Goal: Transaction & Acquisition: Purchase product/service

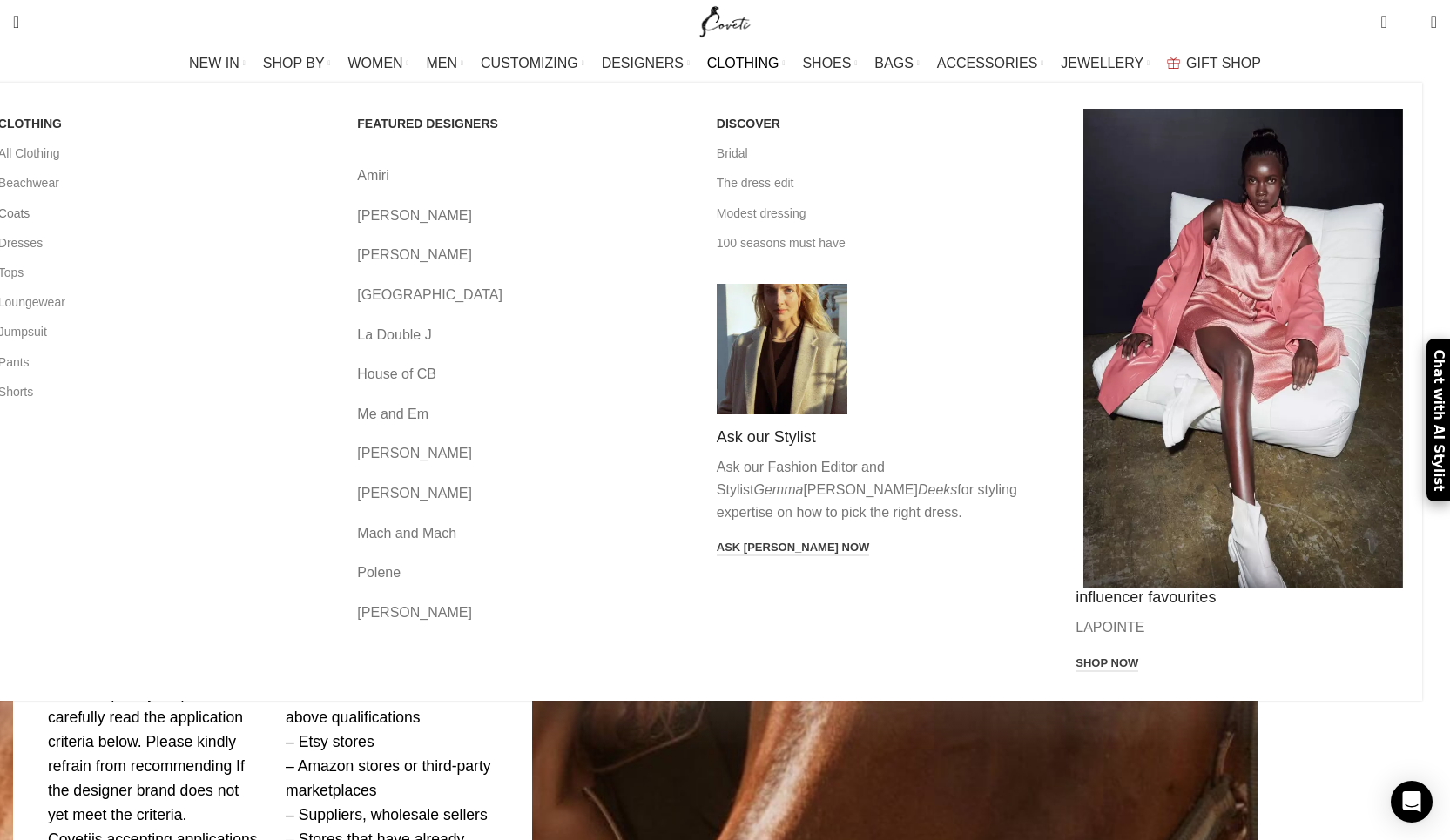
click at [224, 215] on link "Coats" at bounding box center [165, 213] width 334 height 30
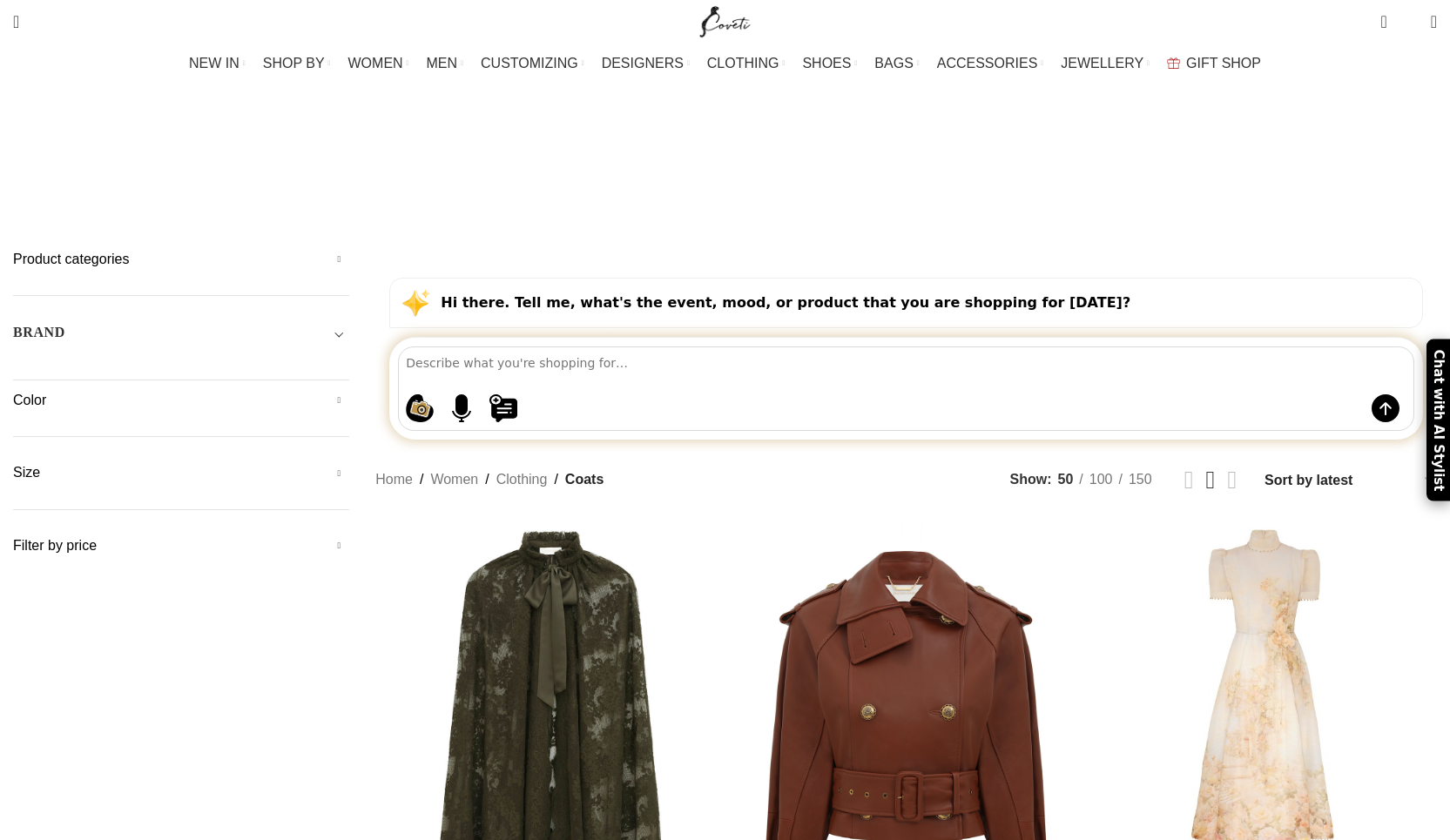
click at [271, 250] on h5 "Product categories" at bounding box center [181, 260] width 336 height 19
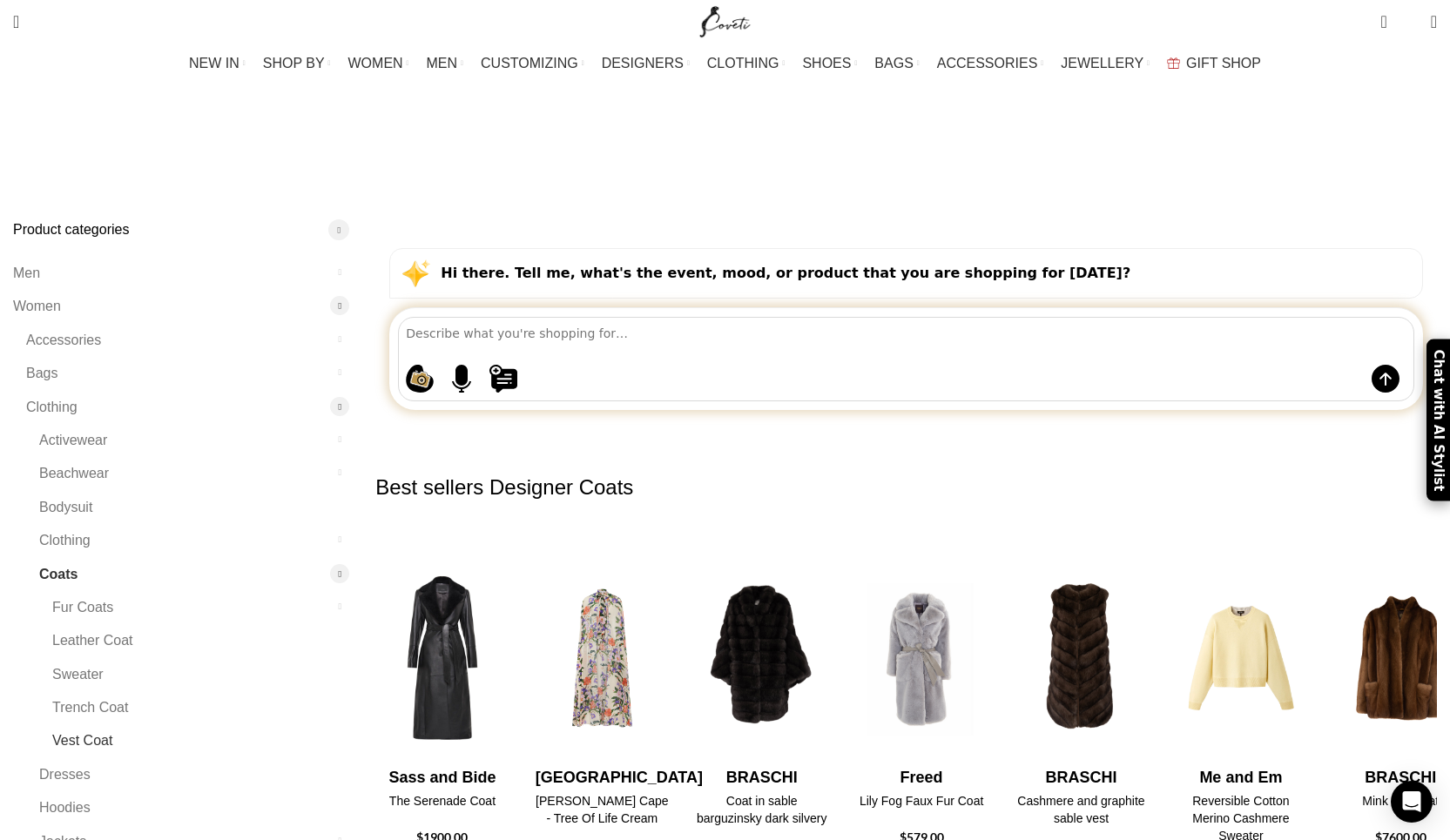
scroll to position [45, 0]
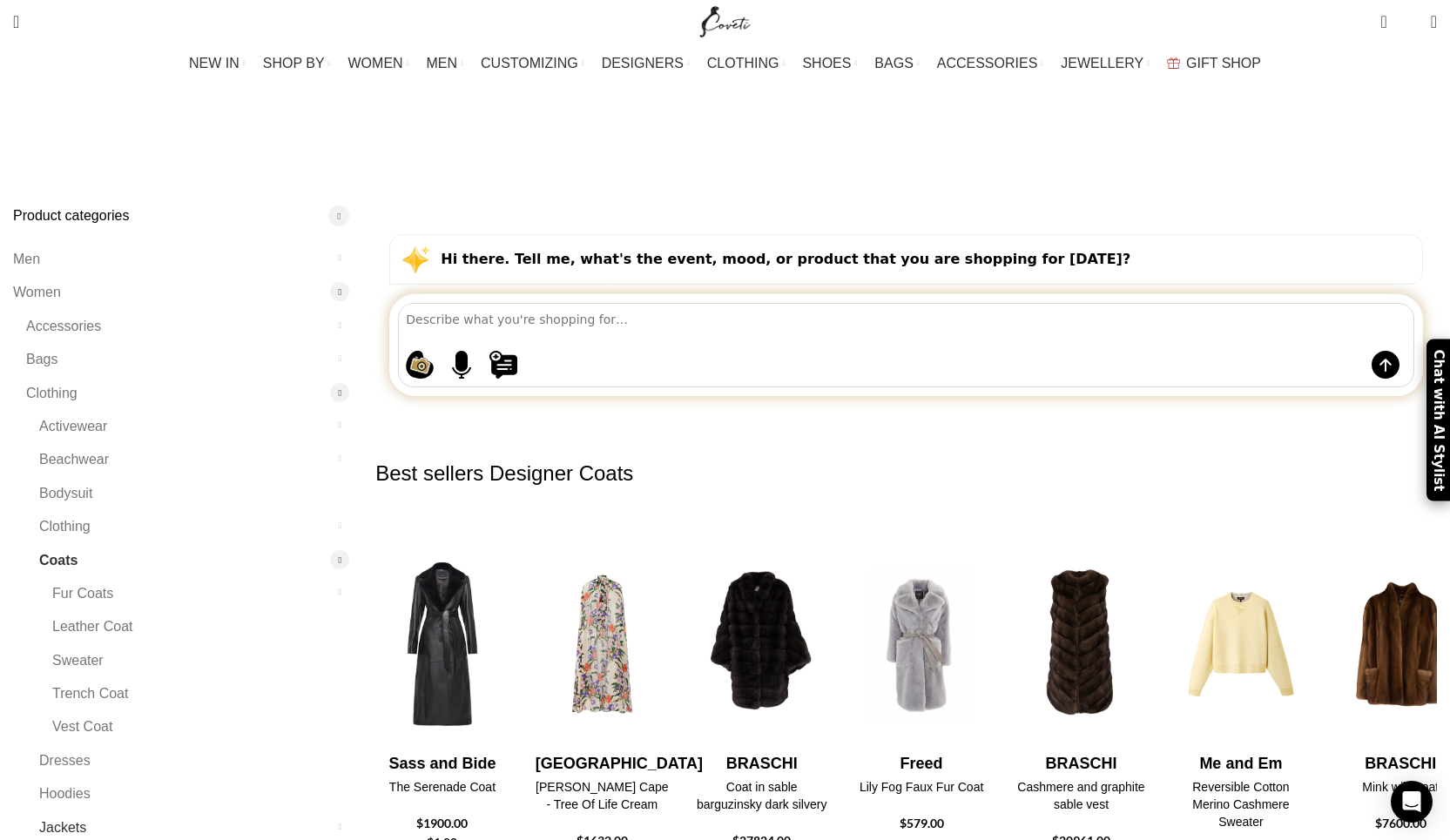
click at [255, 811] on link "Jackets" at bounding box center [183, 828] width 288 height 34
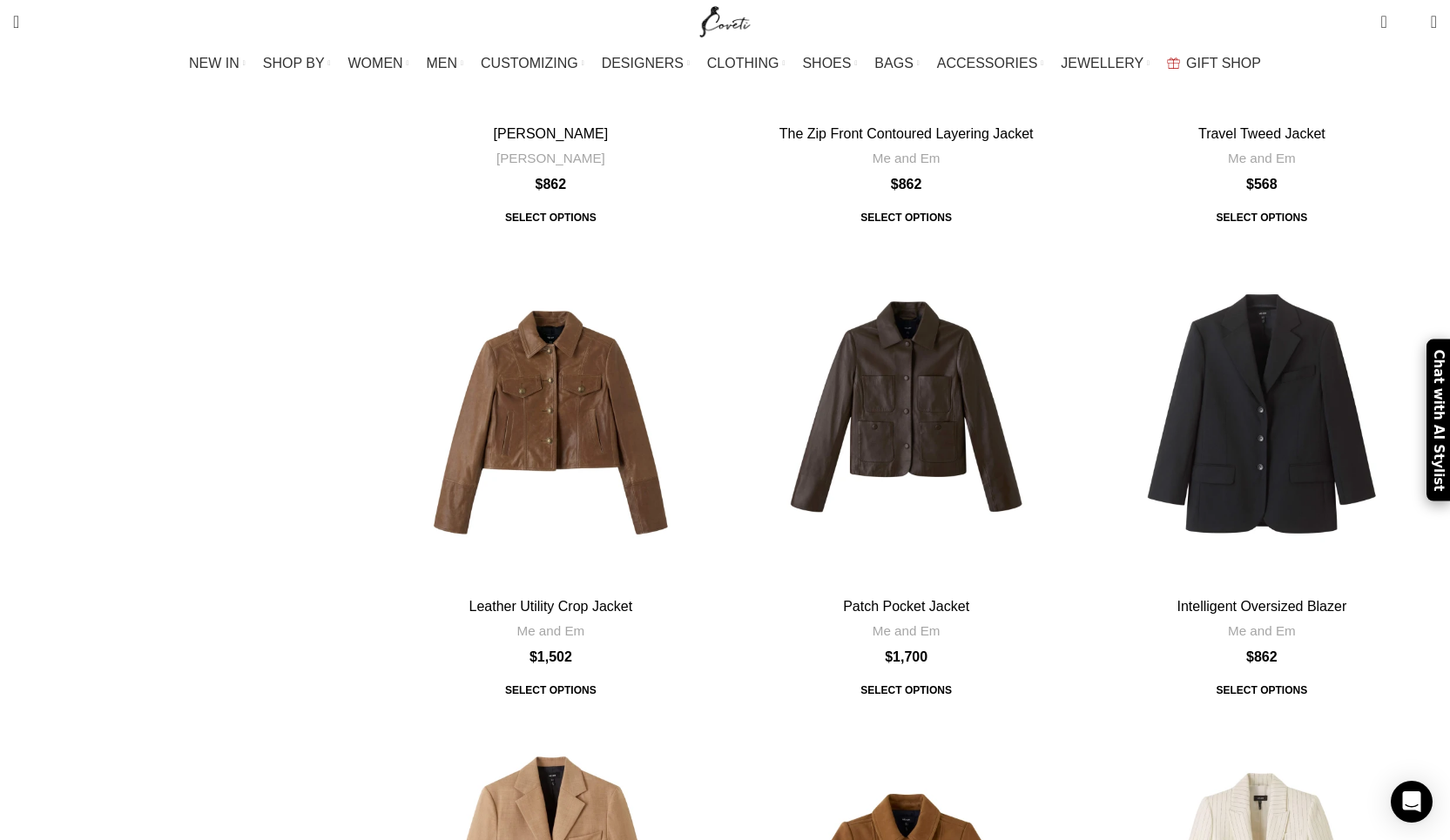
scroll to position [1237, 0]
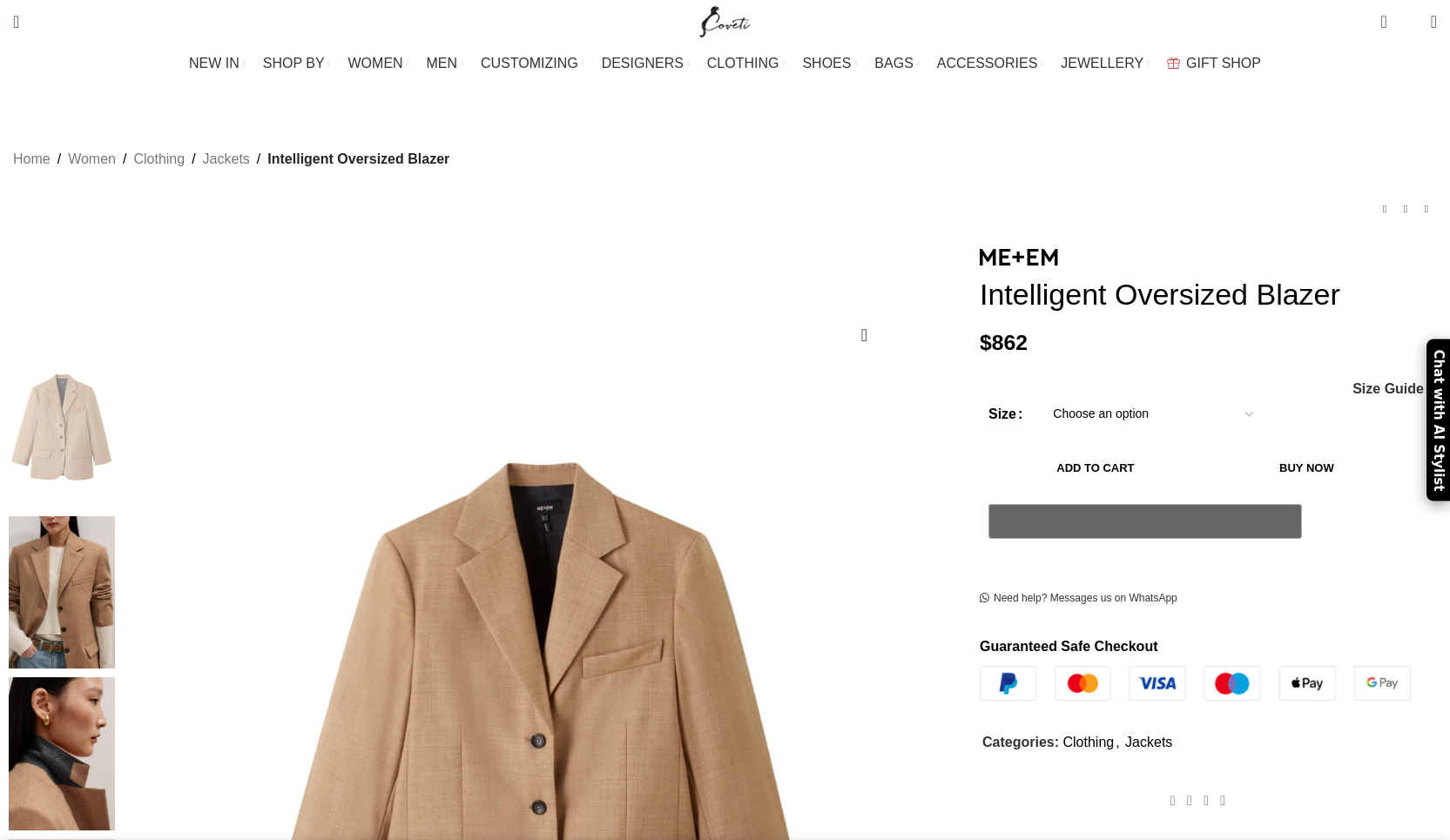
click at [115, 516] on img at bounding box center [61, 593] width 106 height 153
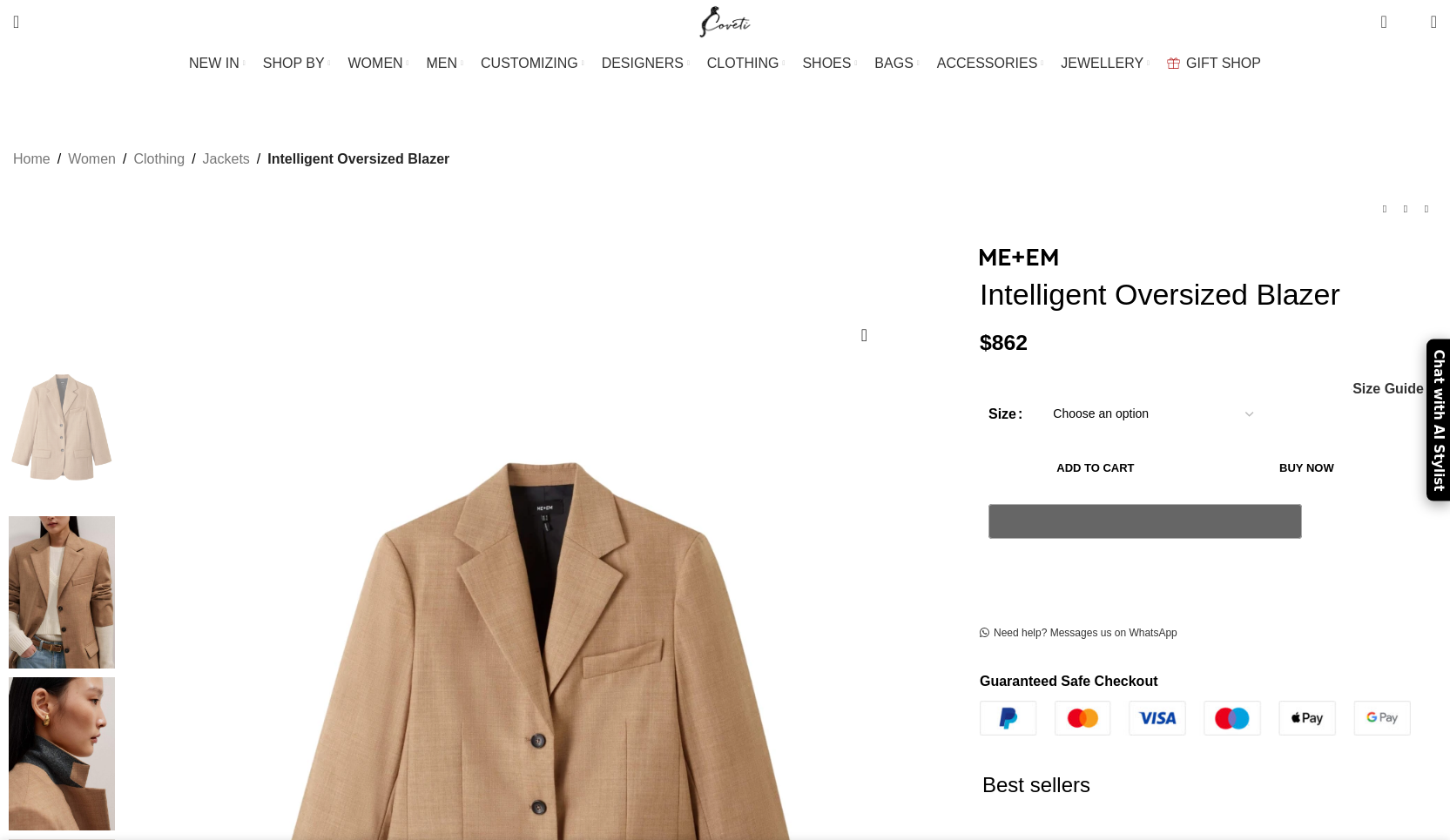
click at [115, 677] on img at bounding box center [61, 754] width 106 height 153
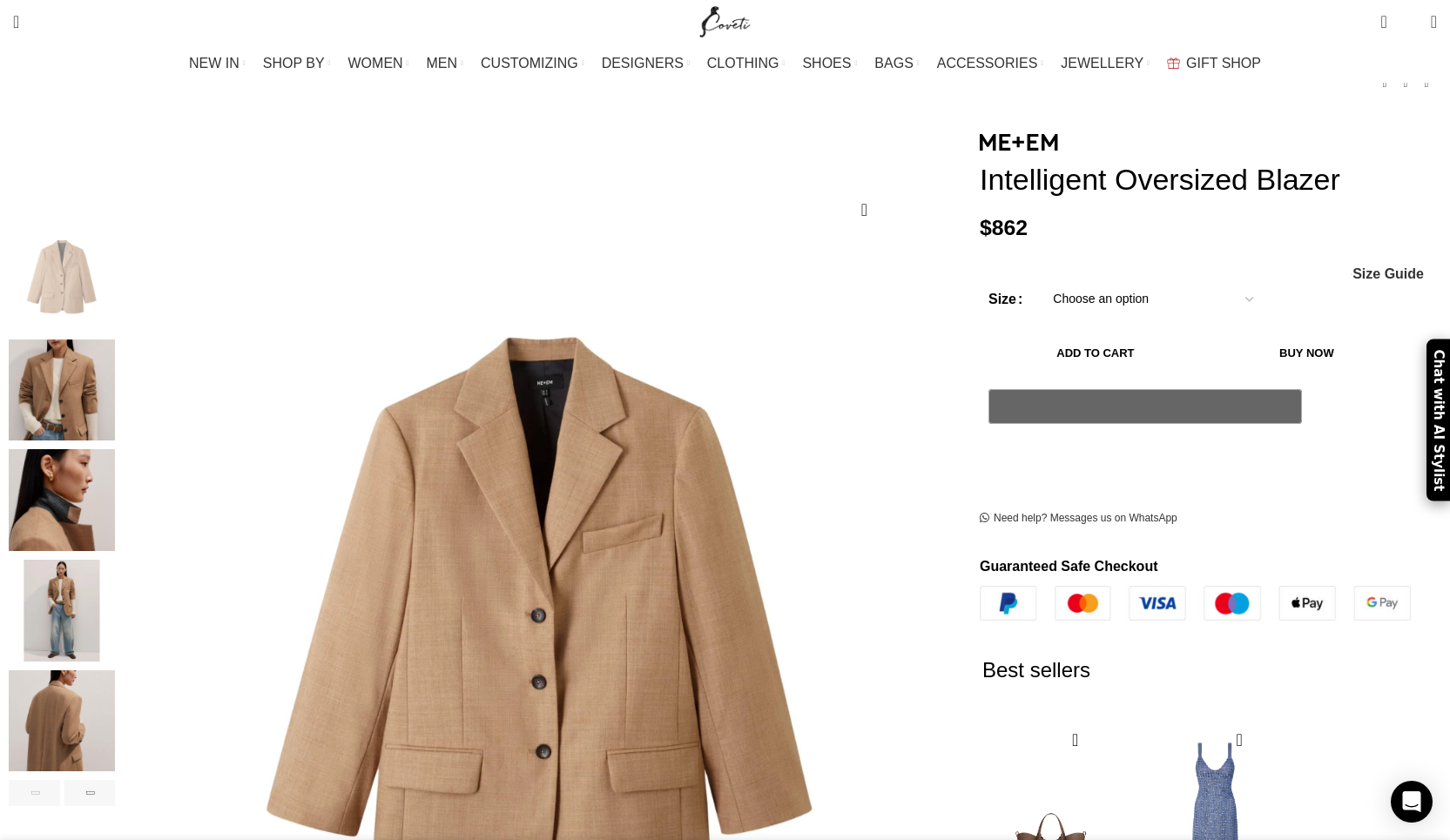
scroll to position [136, 0]
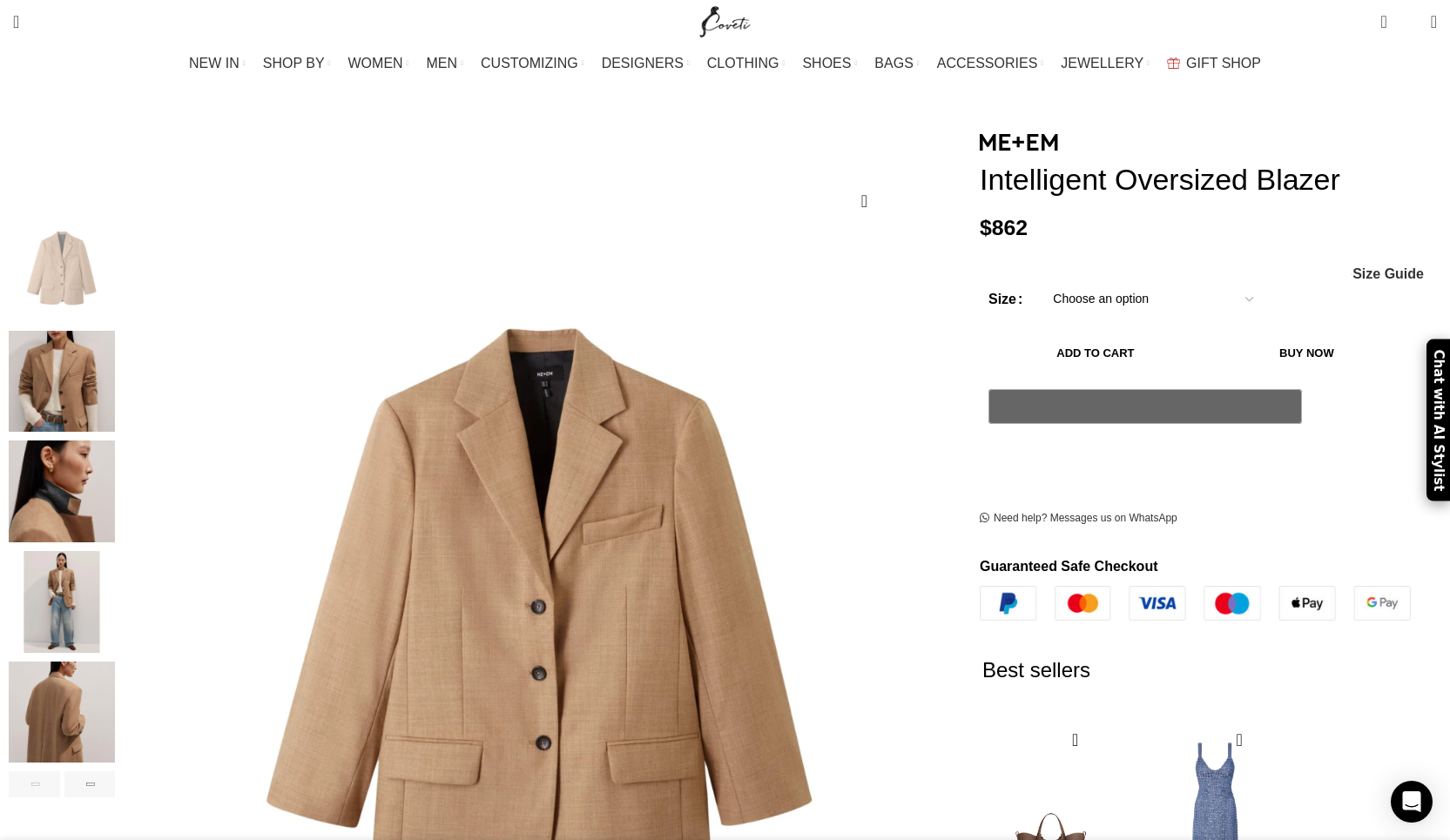
click at [115, 585] on img "4 / 6" at bounding box center [61, 602] width 106 height 102
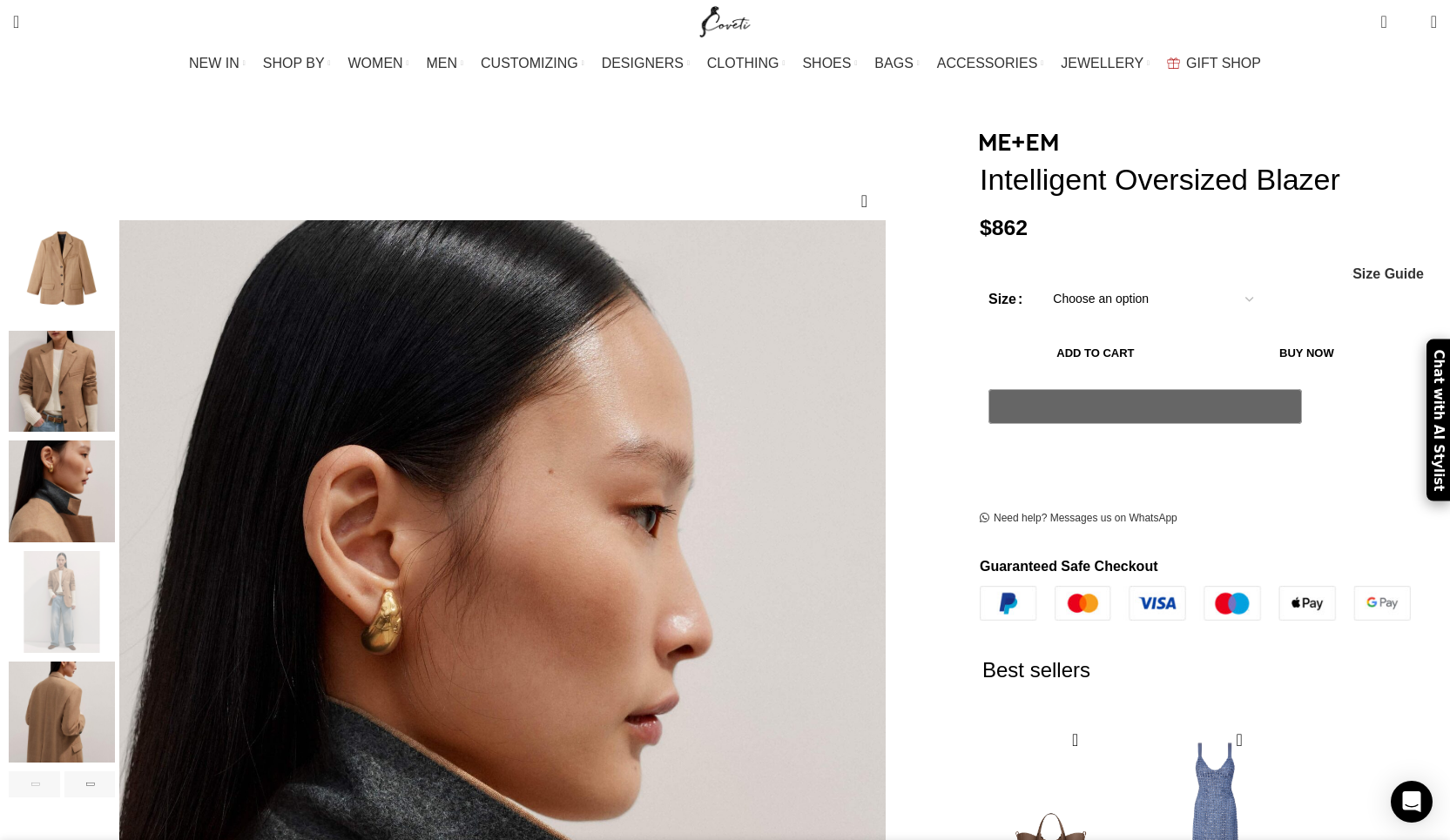
click at [115, 670] on img "5 / 6" at bounding box center [61, 713] width 106 height 102
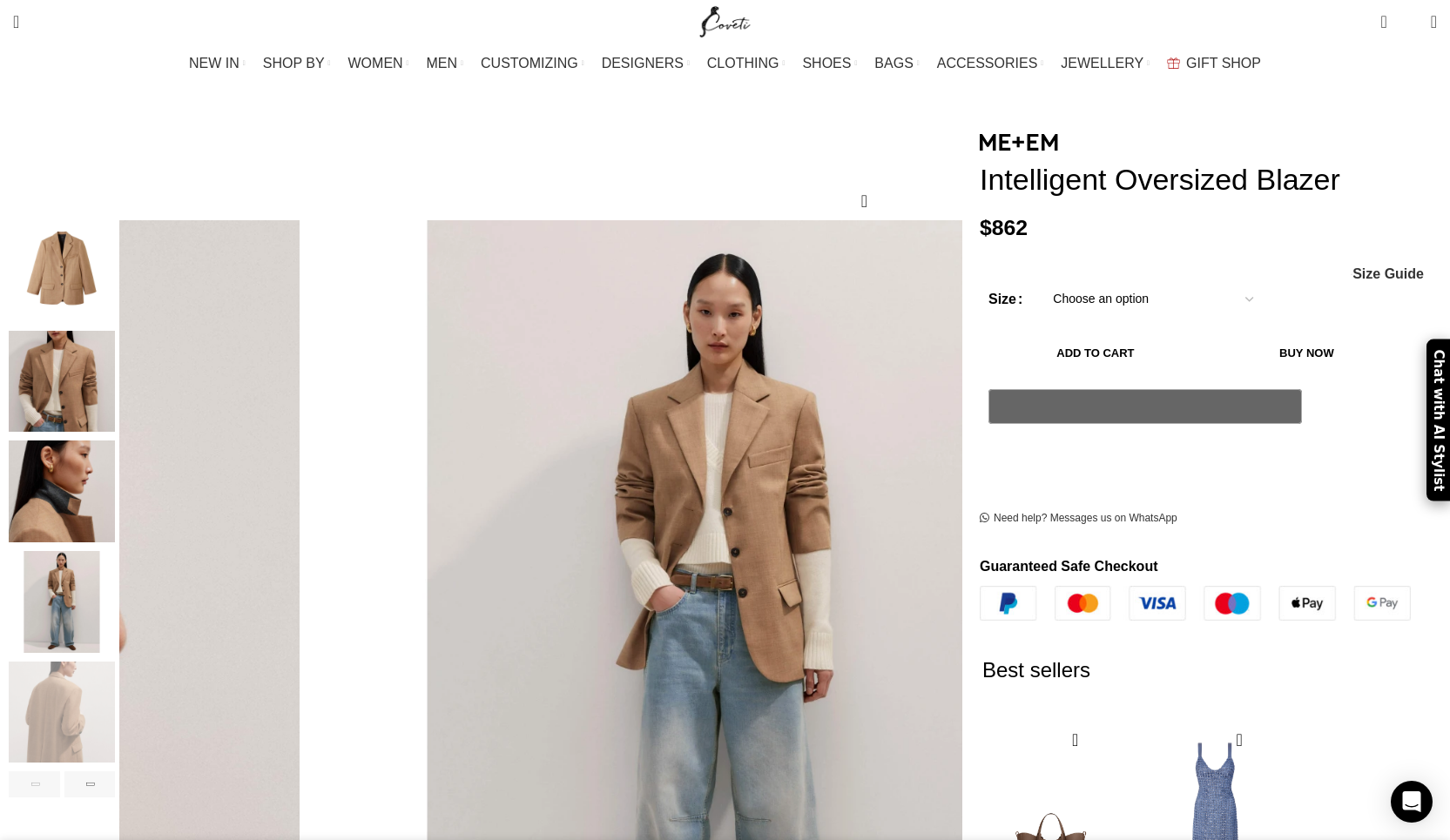
click at [115, 607] on img "4 / 6" at bounding box center [61, 602] width 106 height 102
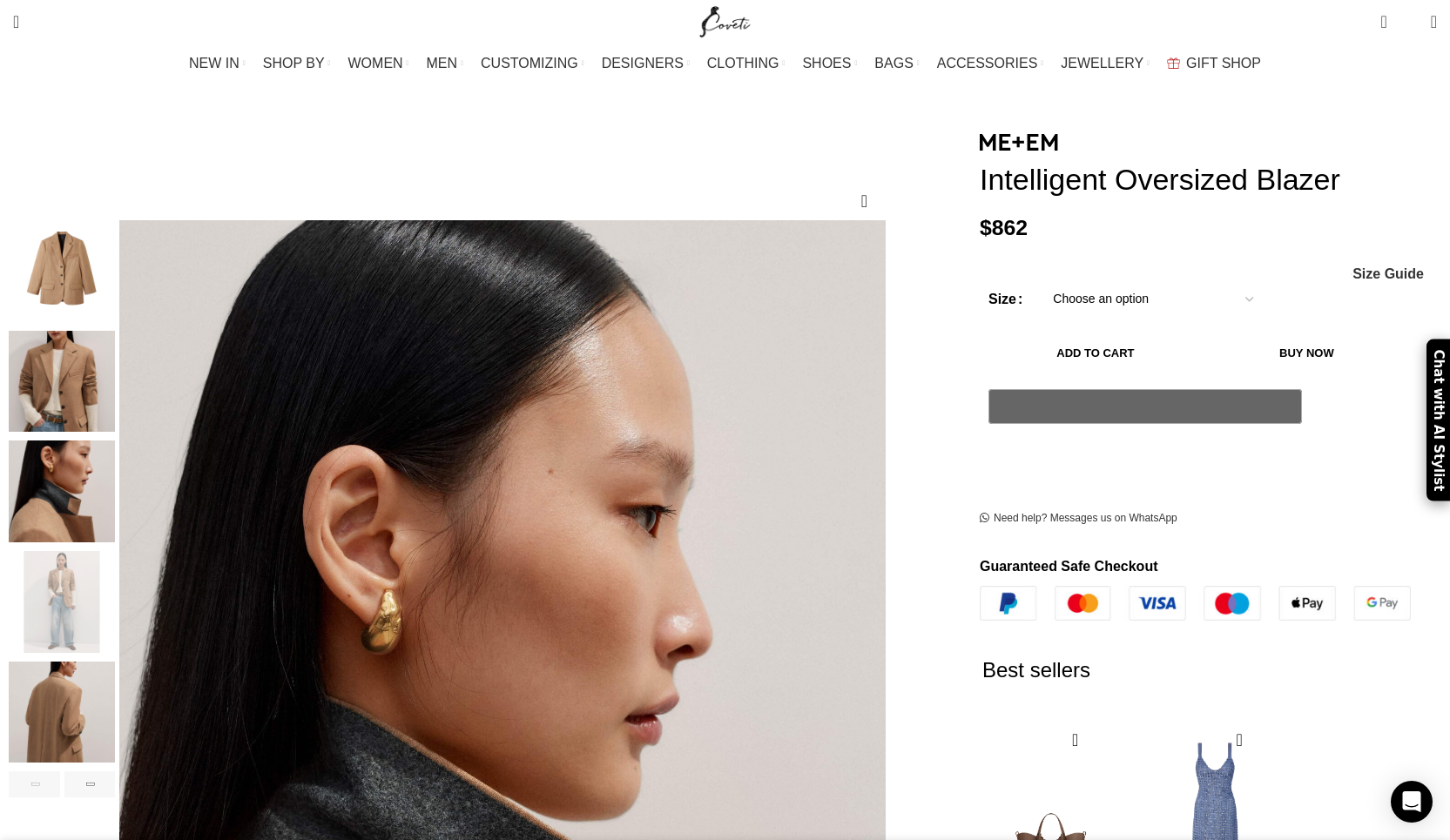
click at [115, 664] on img "5 / 6" at bounding box center [61, 713] width 106 height 102
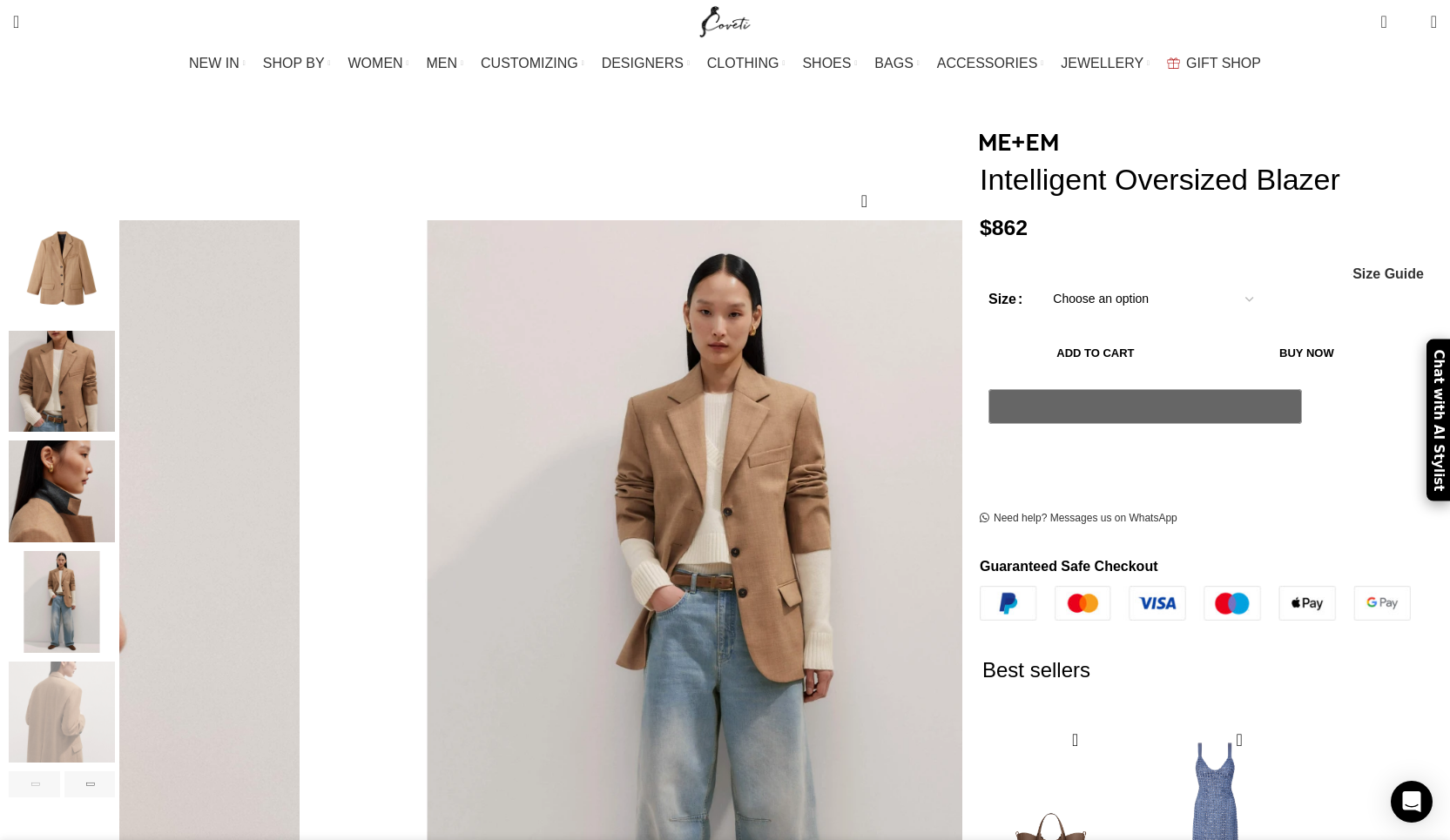
click at [115, 469] on img "3 / 6" at bounding box center [61, 491] width 106 height 102
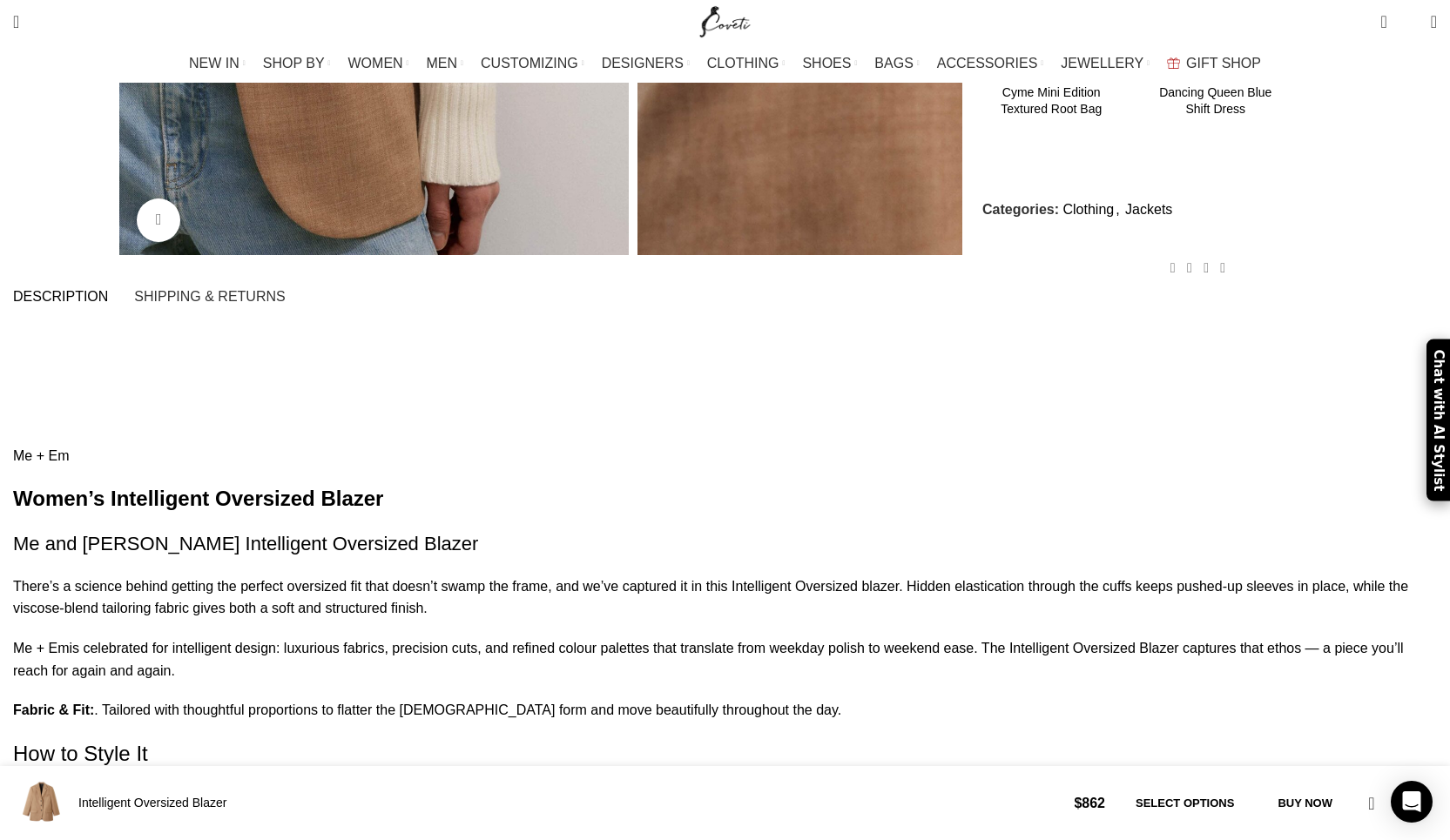
scroll to position [723, 0]
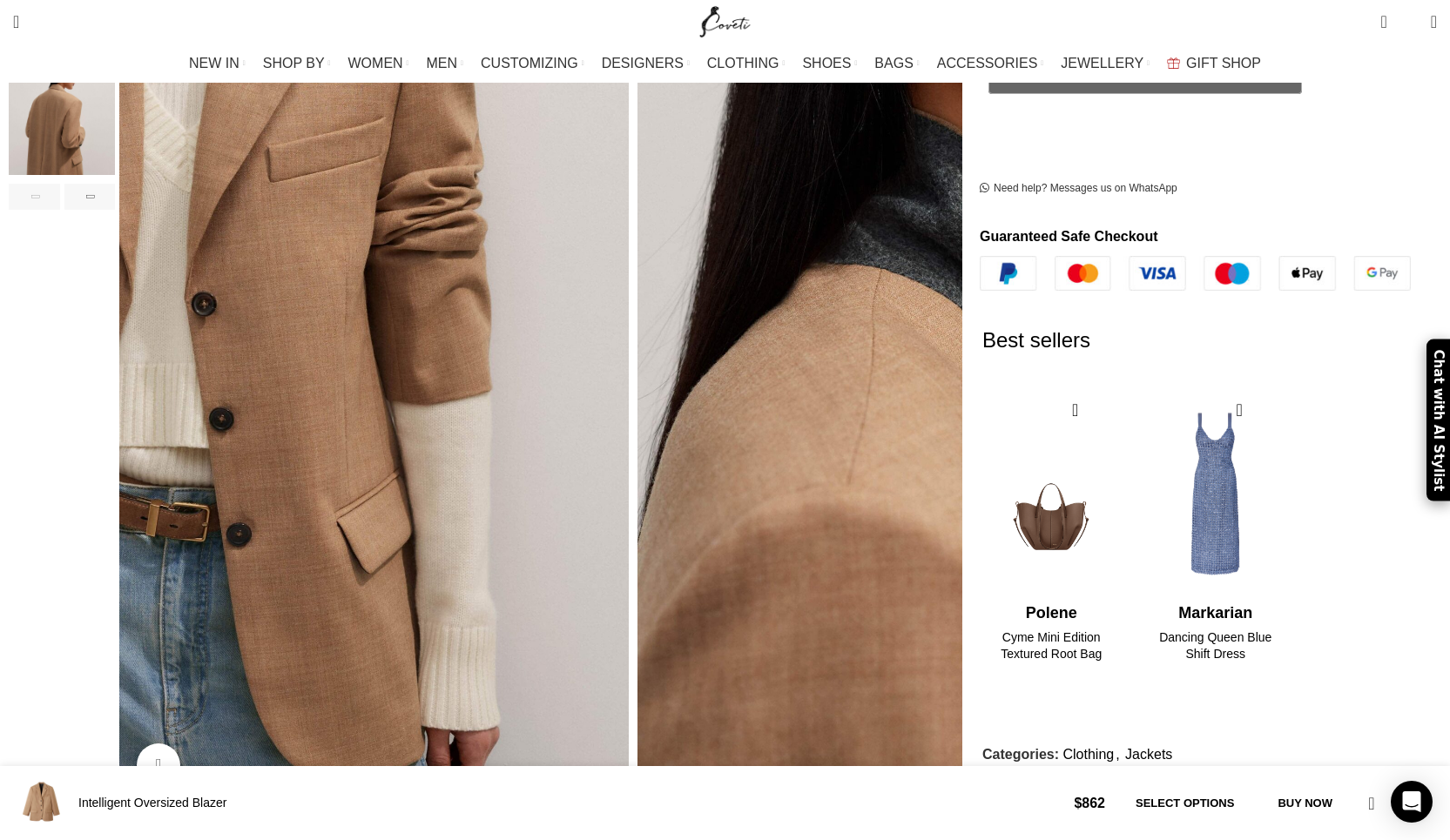
click at [108, 835] on span "Description" at bounding box center [60, 842] width 95 height 14
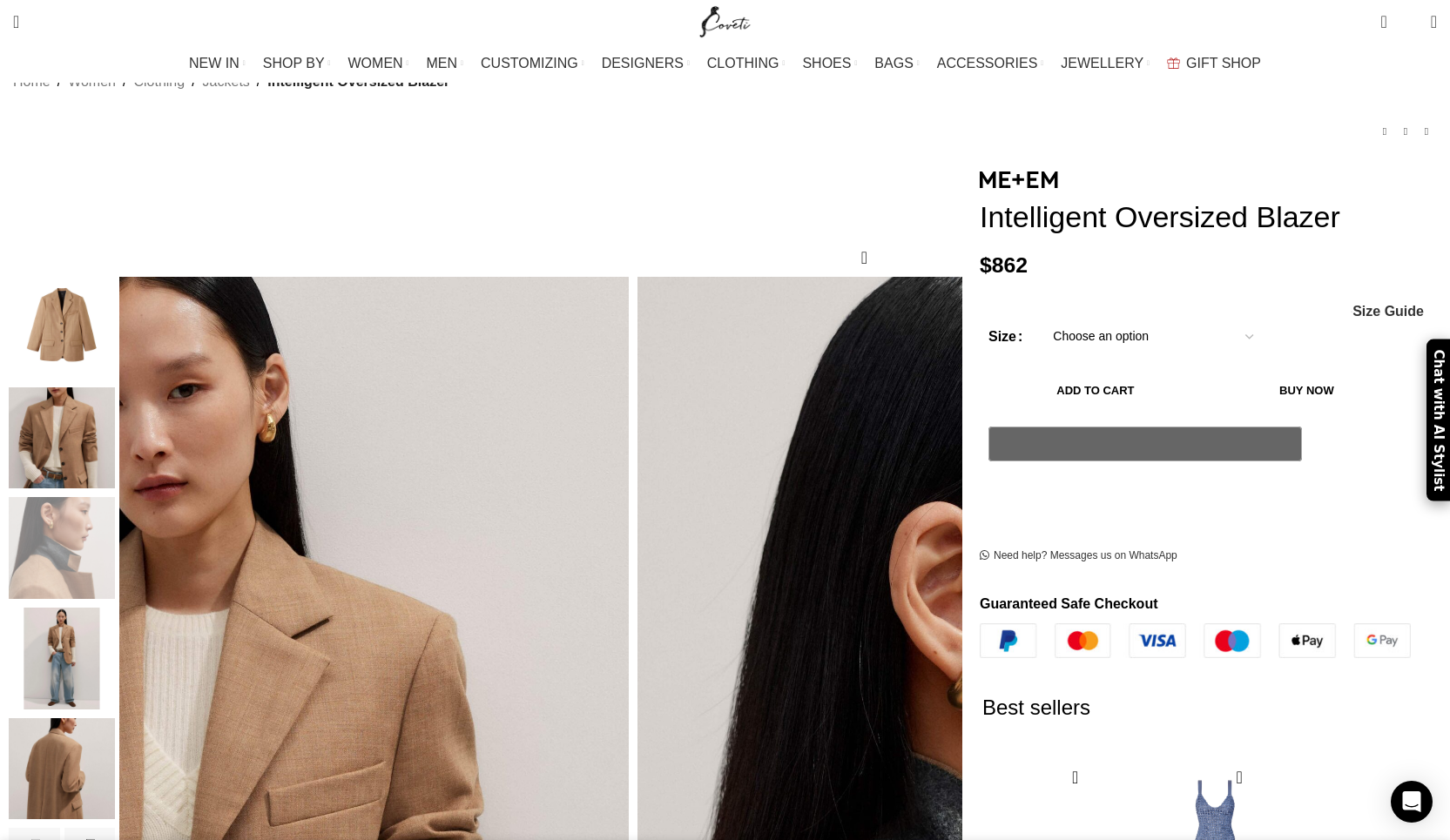
scroll to position [87, 0]
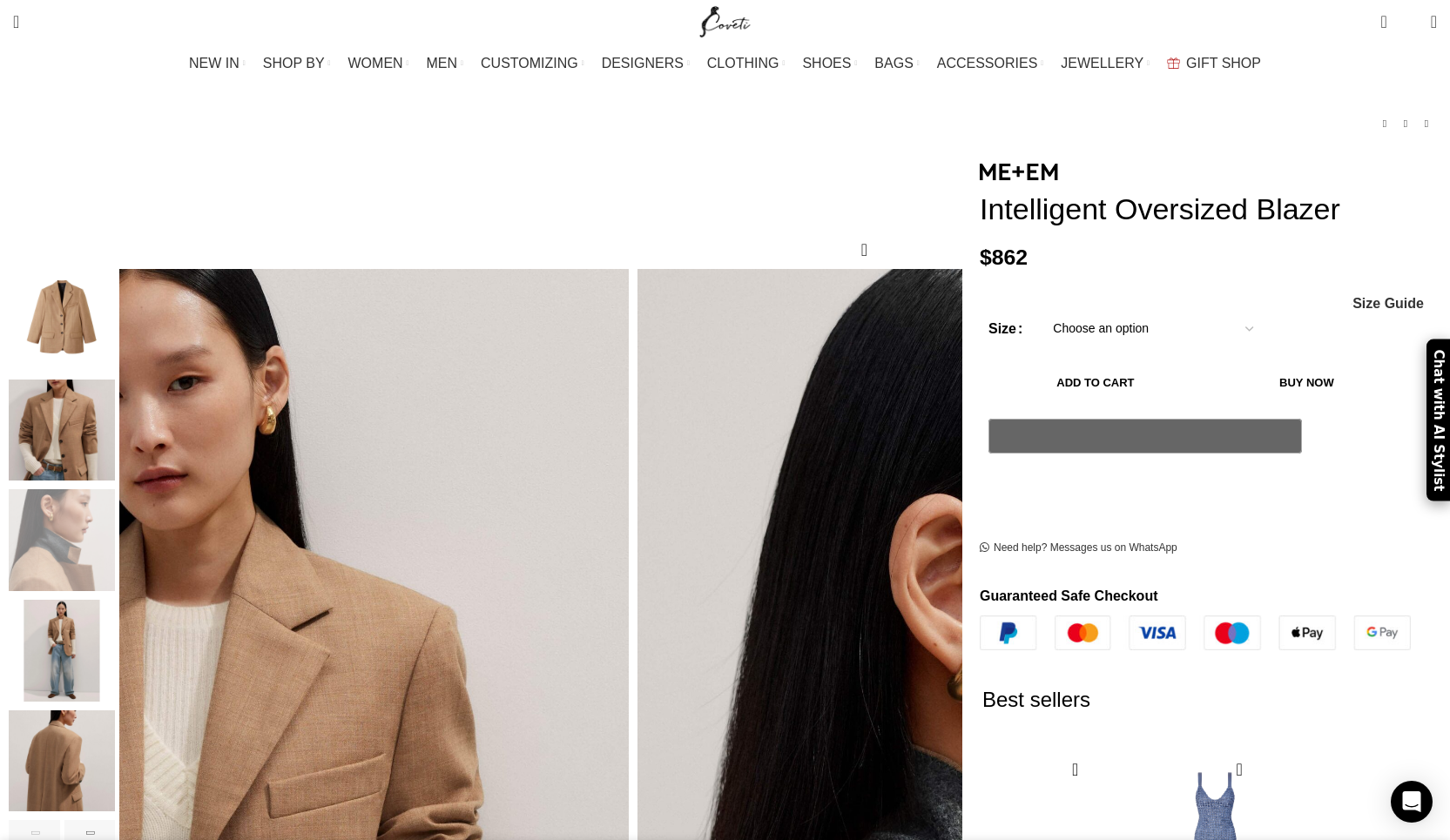
click at [1040, 329] on select "Choose an option 4 UK 6 UK 8 UK 10 UK 12 UK 14 UK" at bounding box center [1153, 329] width 226 height 36
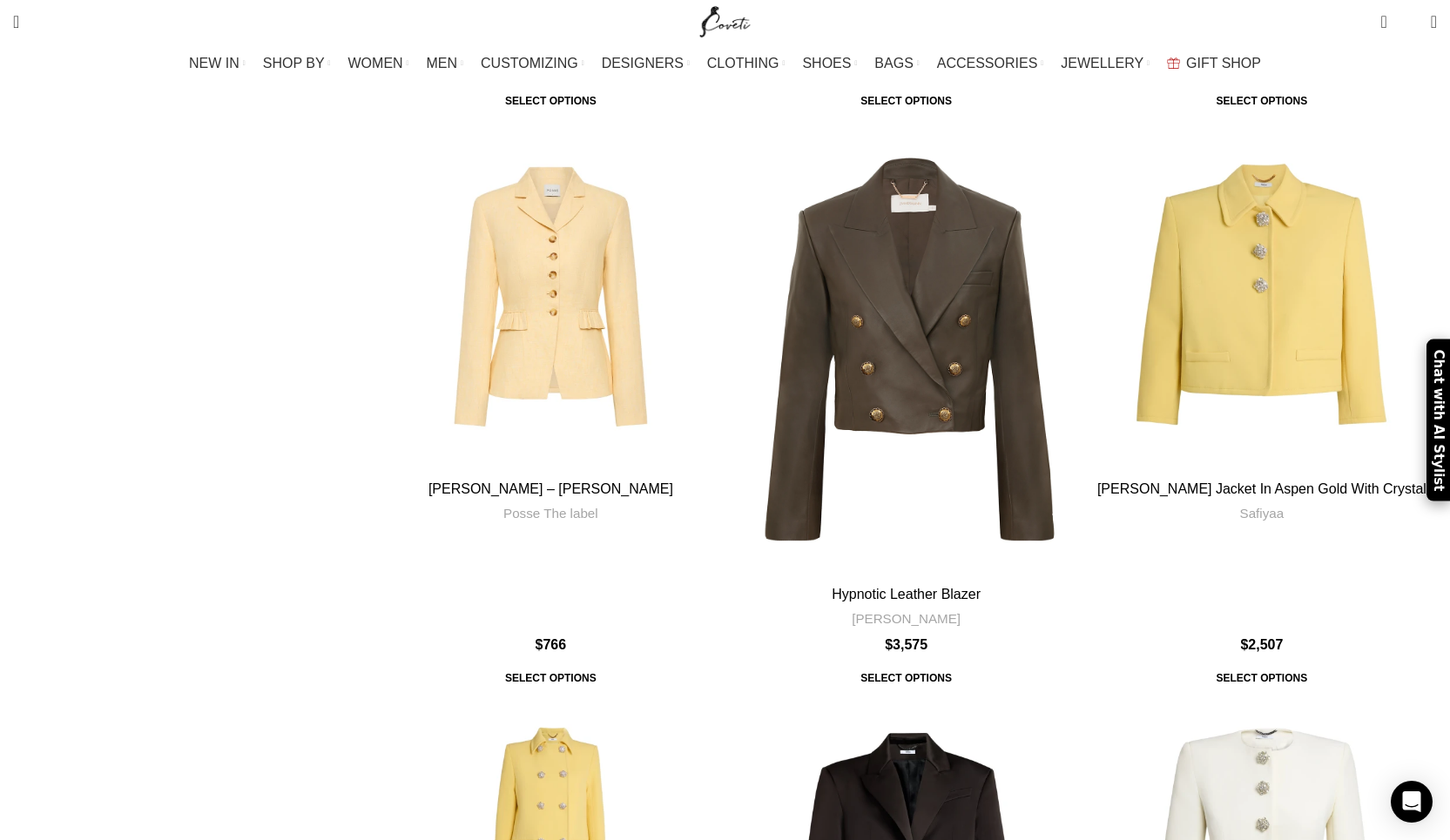
scroll to position [6912, 0]
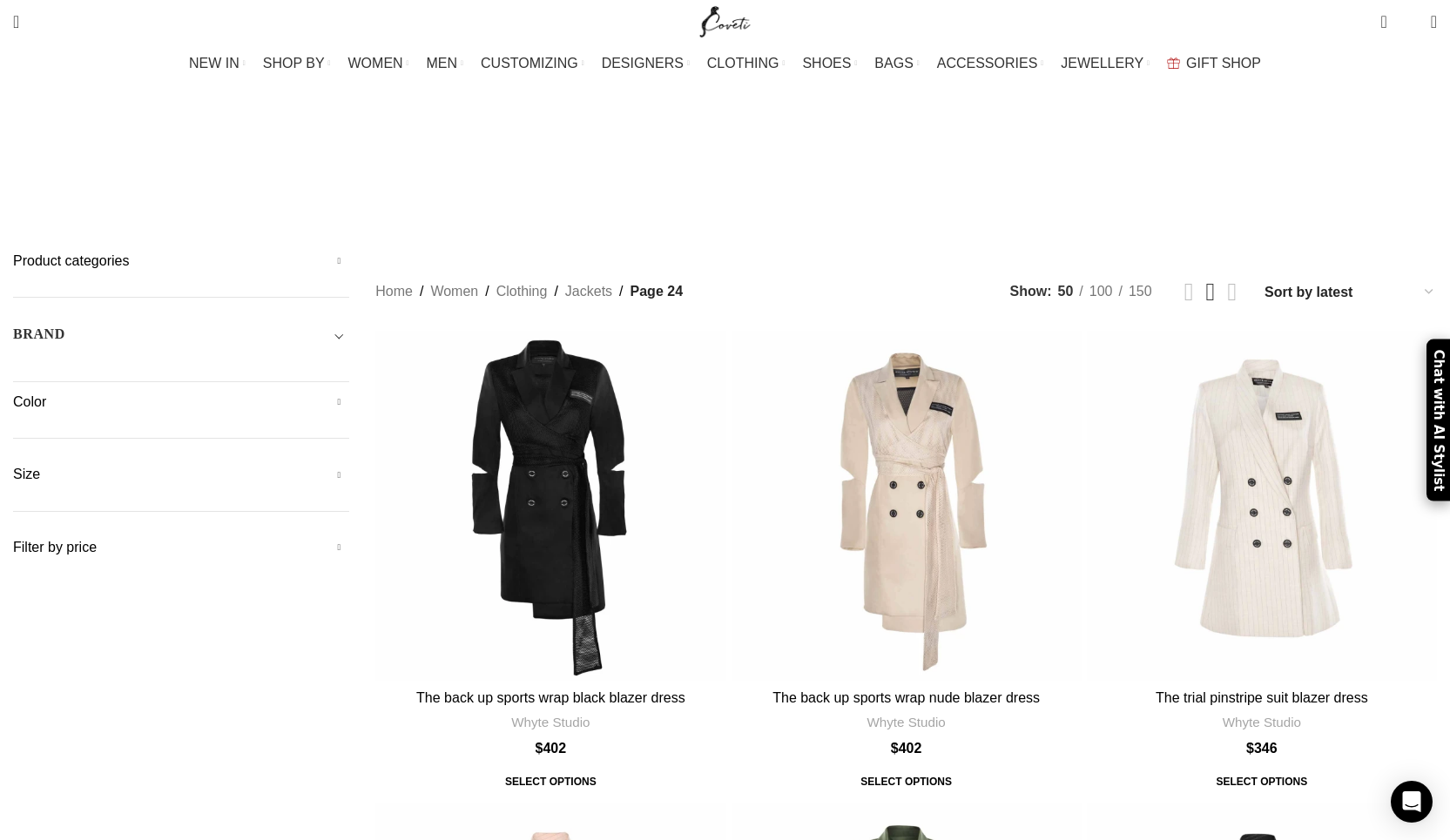
click at [1263, 280] on select "Sort by popularity Sort by average rating Sort by latest Sort by price: low to …" at bounding box center [1350, 292] width 174 height 25
select select "price"
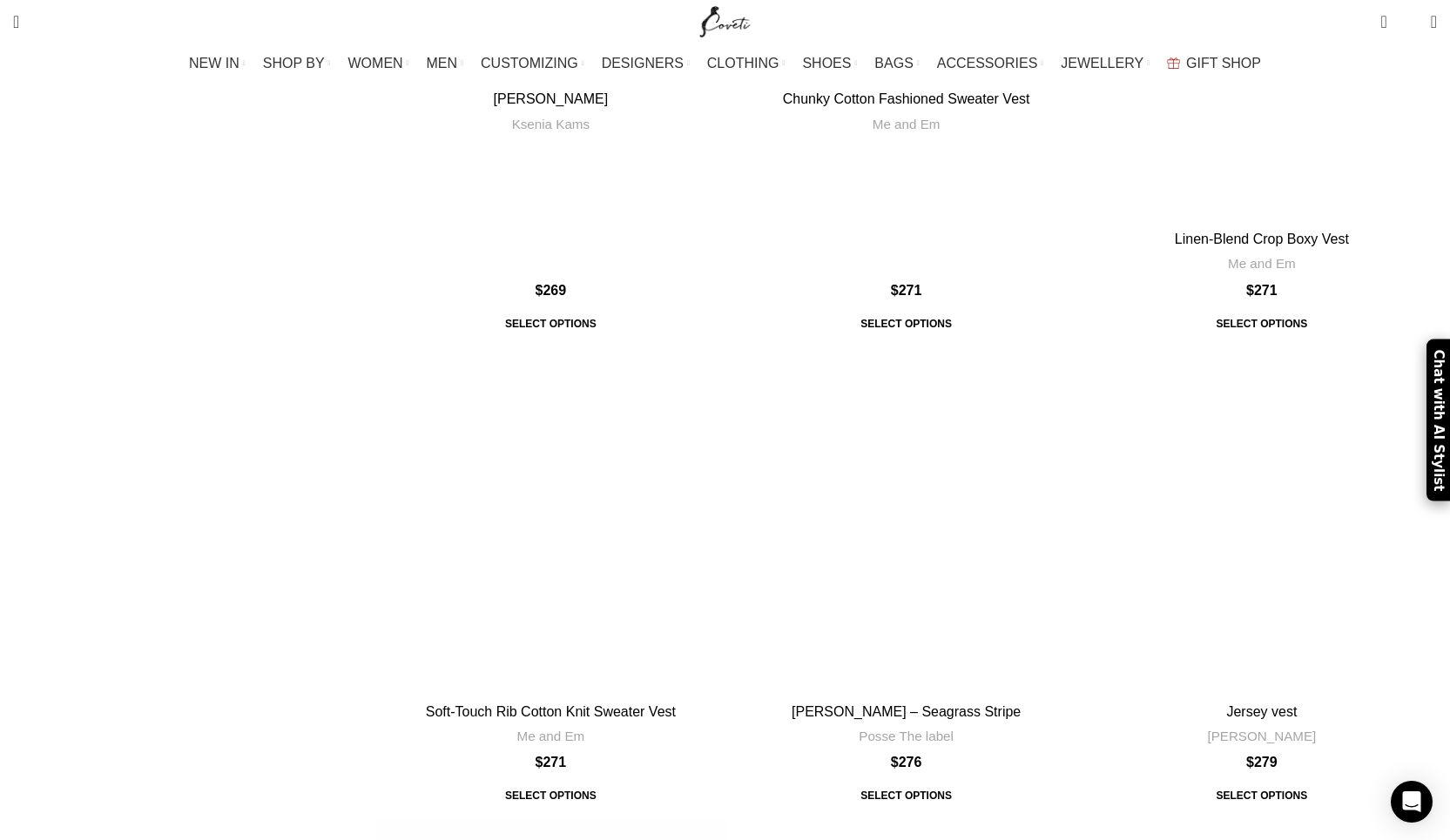
scroll to position [5571, 0]
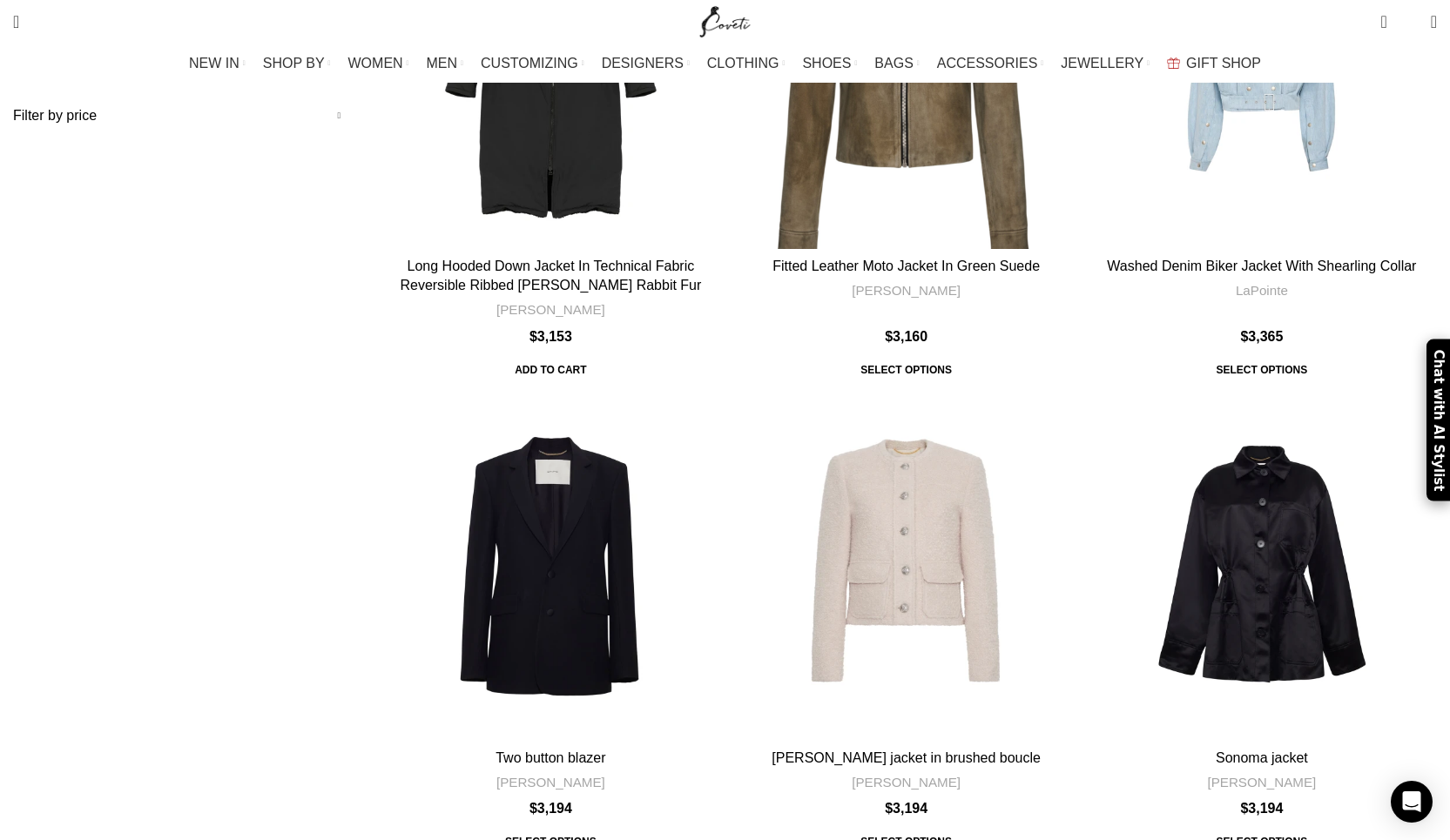
scroll to position [435, 0]
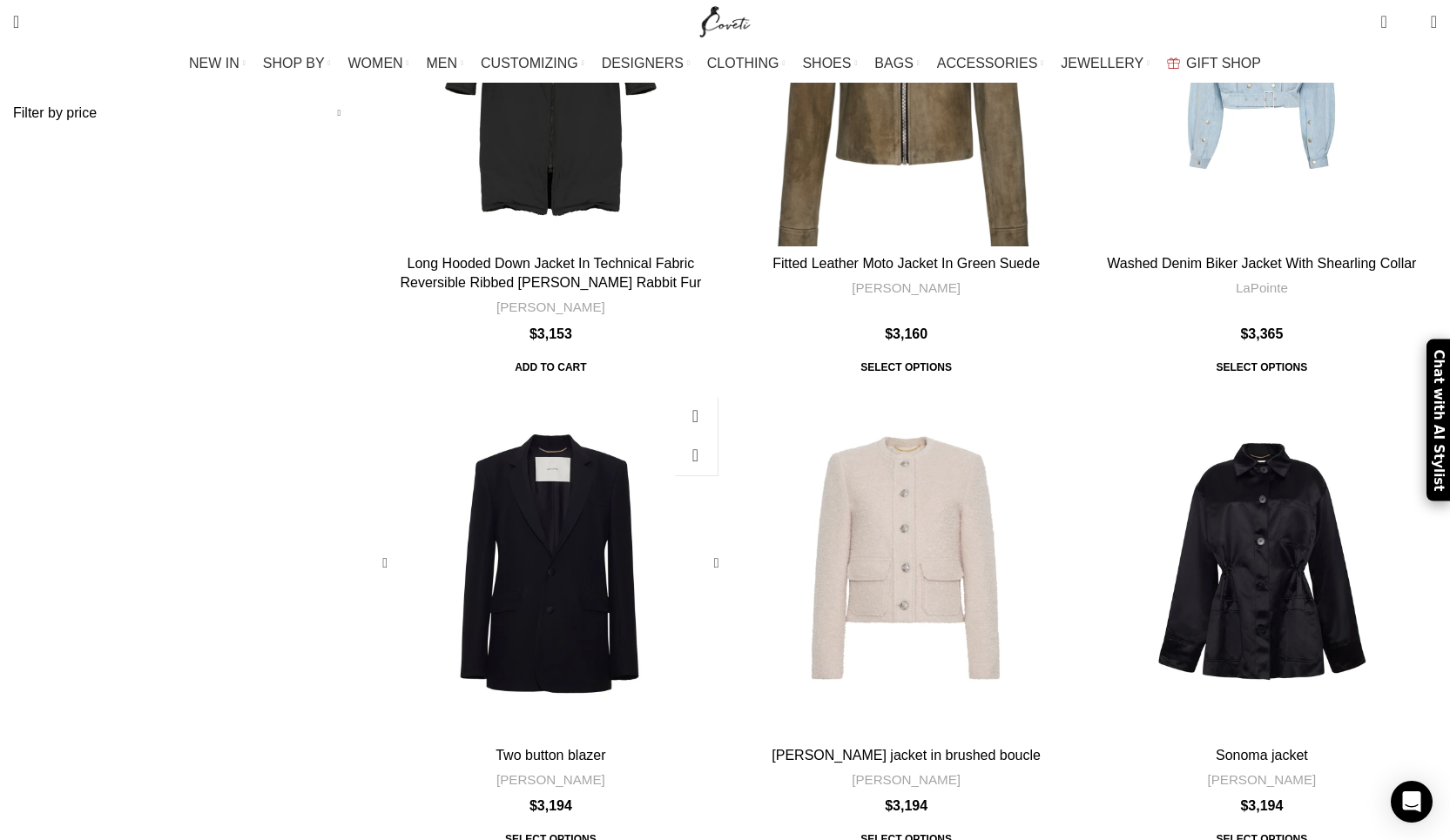
click at [586, 388] on div "Two button blazer" at bounding box center [550, 562] width 70 height 350
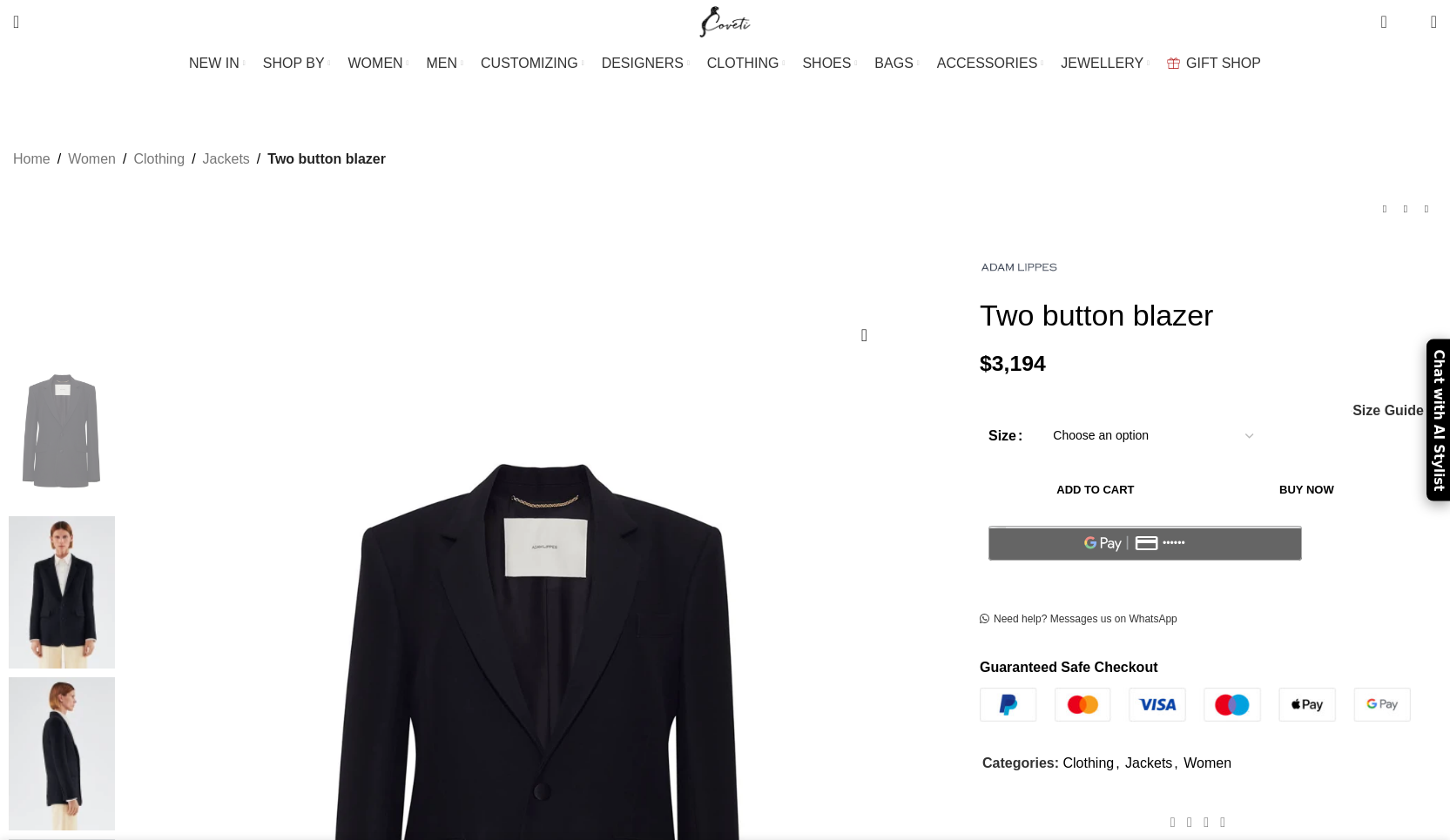
click at [115, 516] on img at bounding box center [61, 593] width 106 height 153
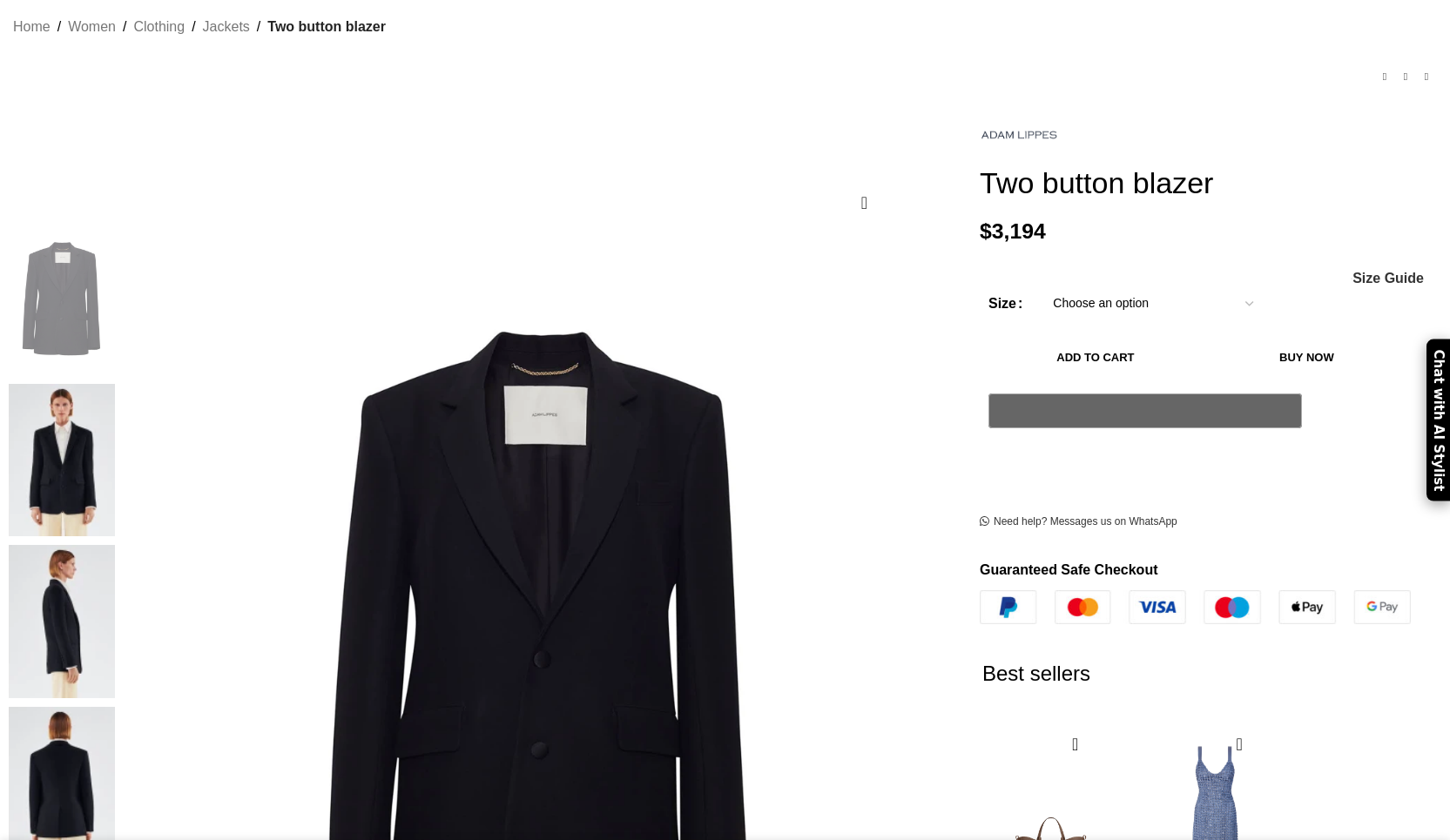
scroll to position [244, 0]
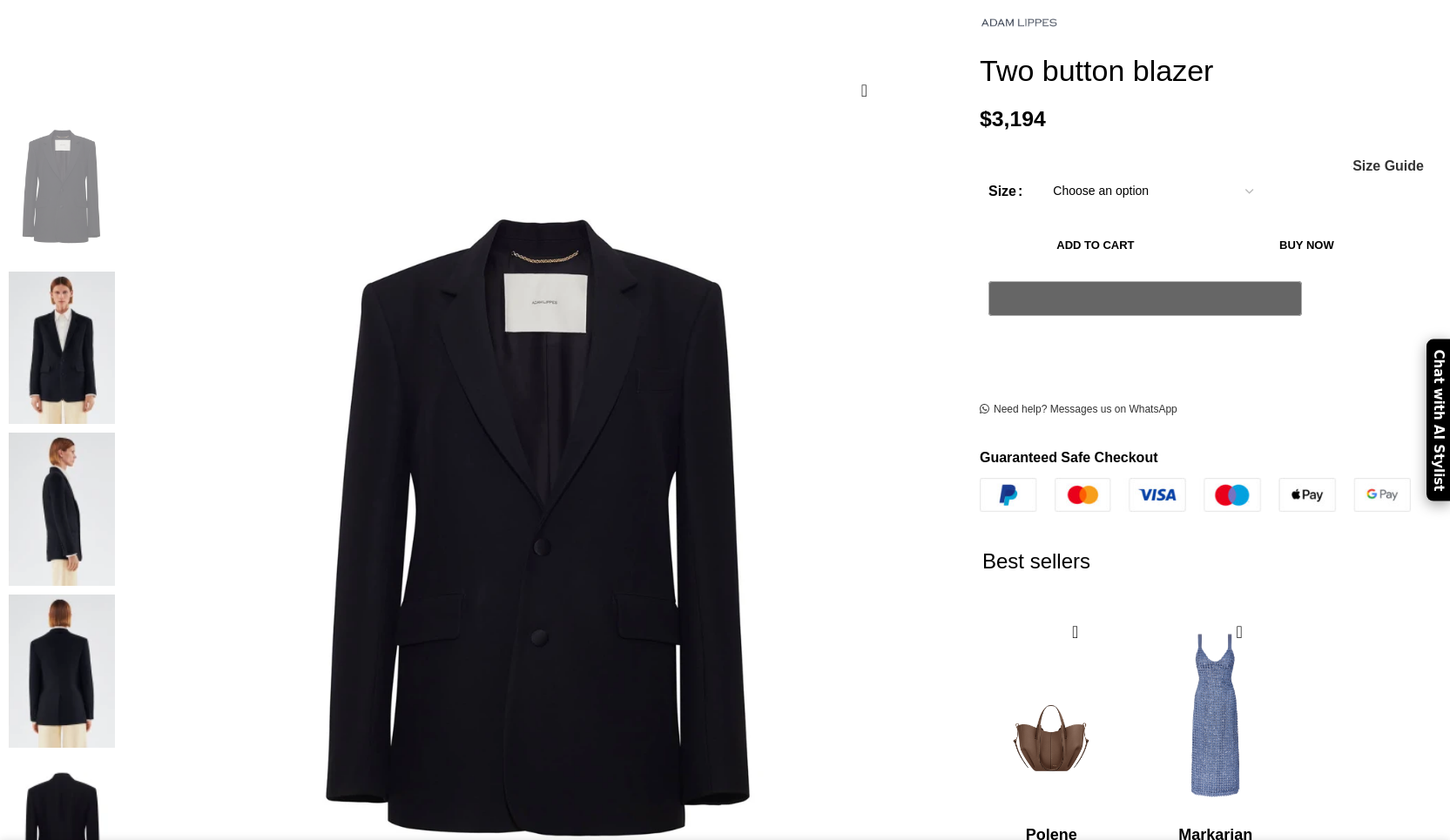
click at [115, 595] on img at bounding box center [61, 671] width 106 height 153
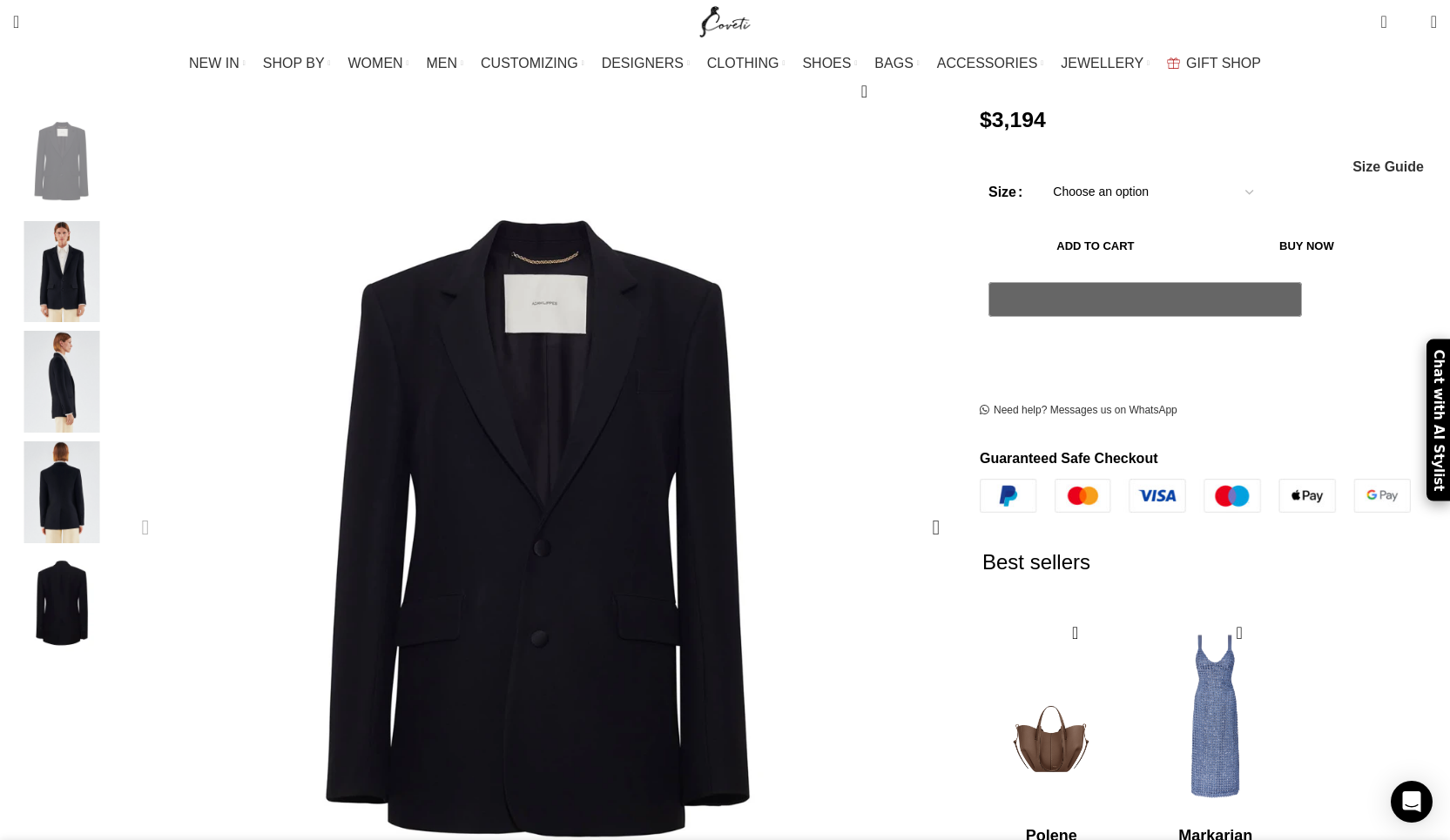
scroll to position [0, 183]
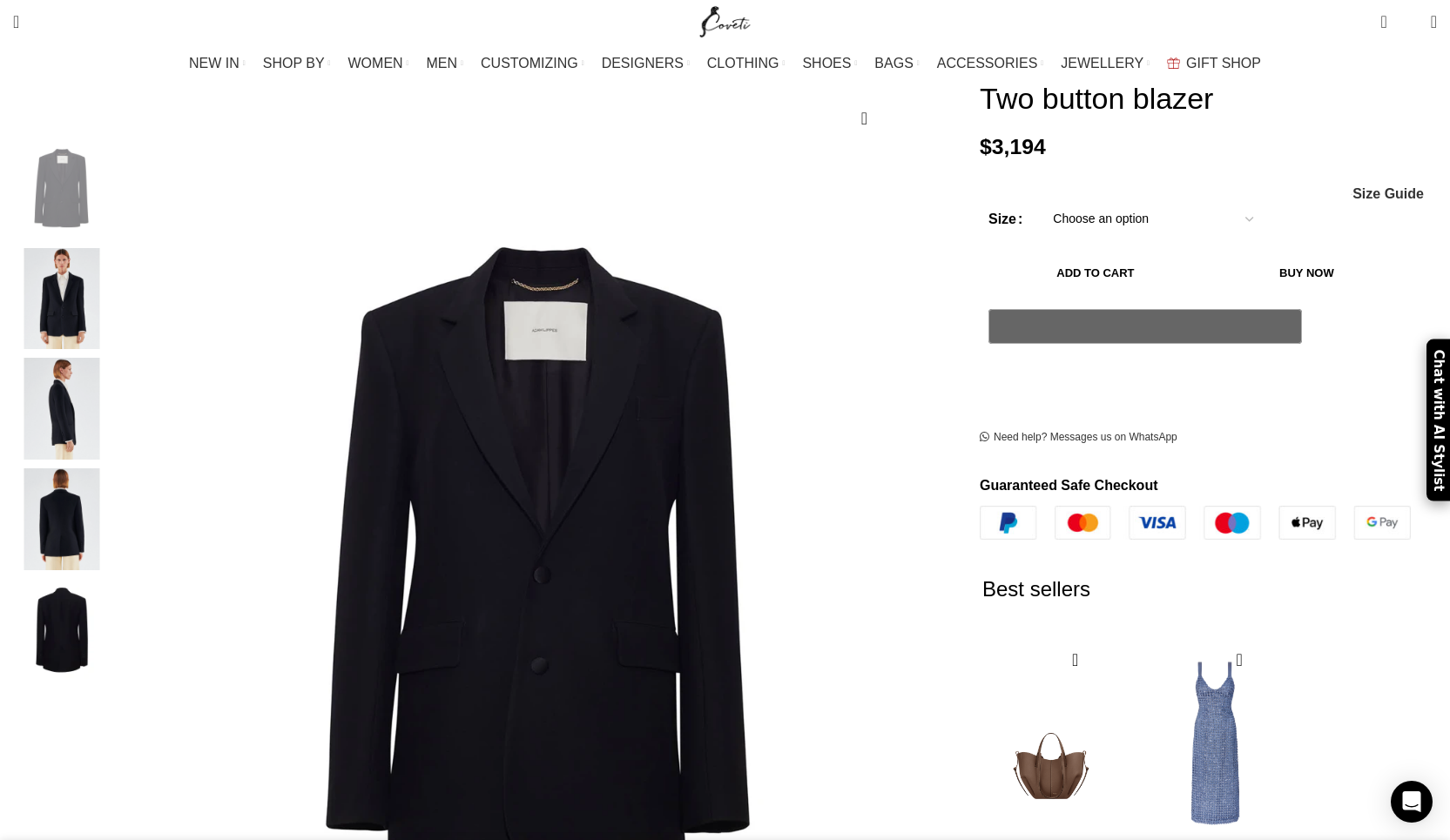
click at [115, 367] on img "3 / 5" at bounding box center [61, 409] width 106 height 102
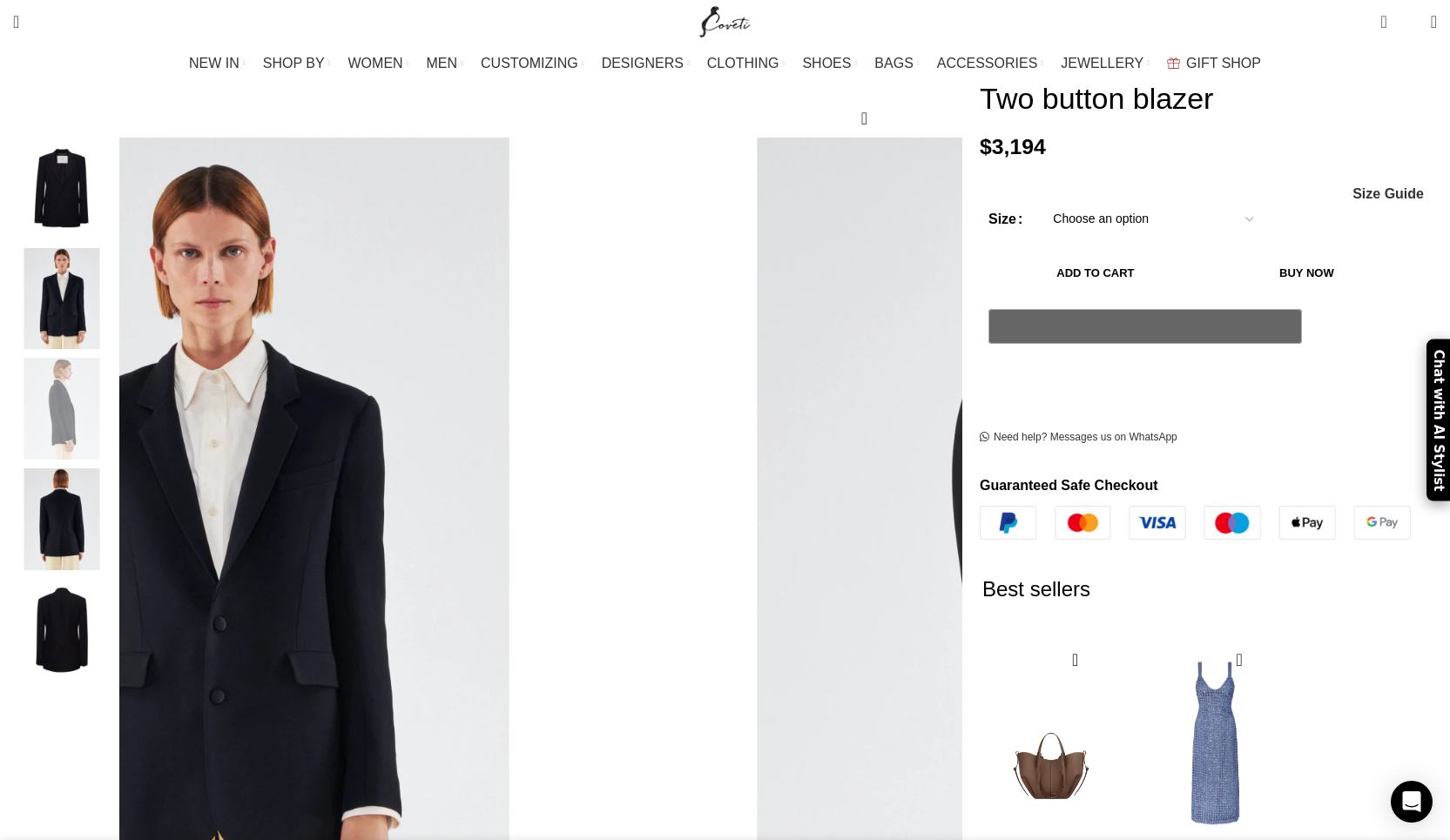
click at [115, 474] on img "4 / 5" at bounding box center [61, 519] width 106 height 102
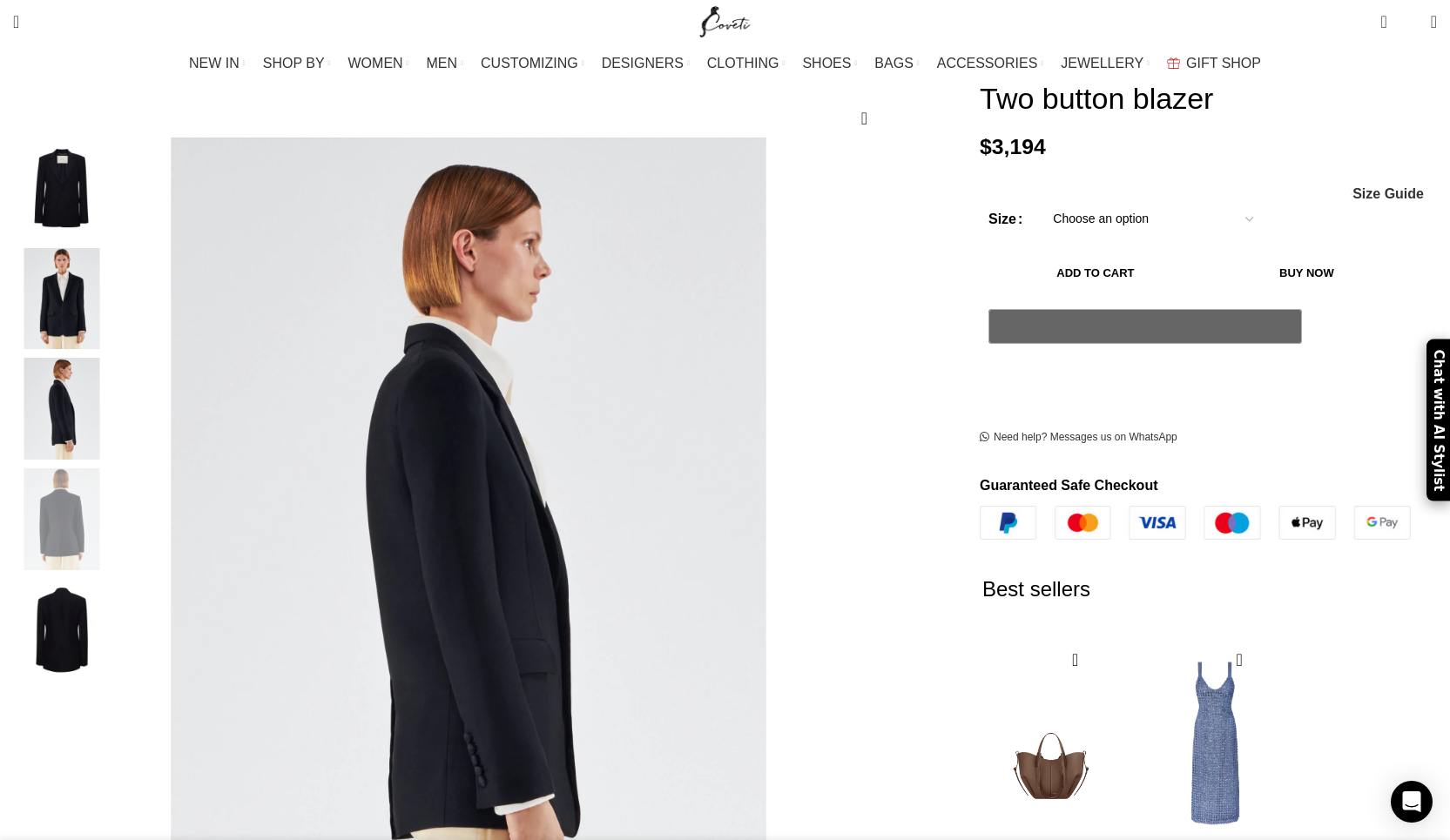
click at [115, 281] on img "2 / 5" at bounding box center [61, 299] width 106 height 102
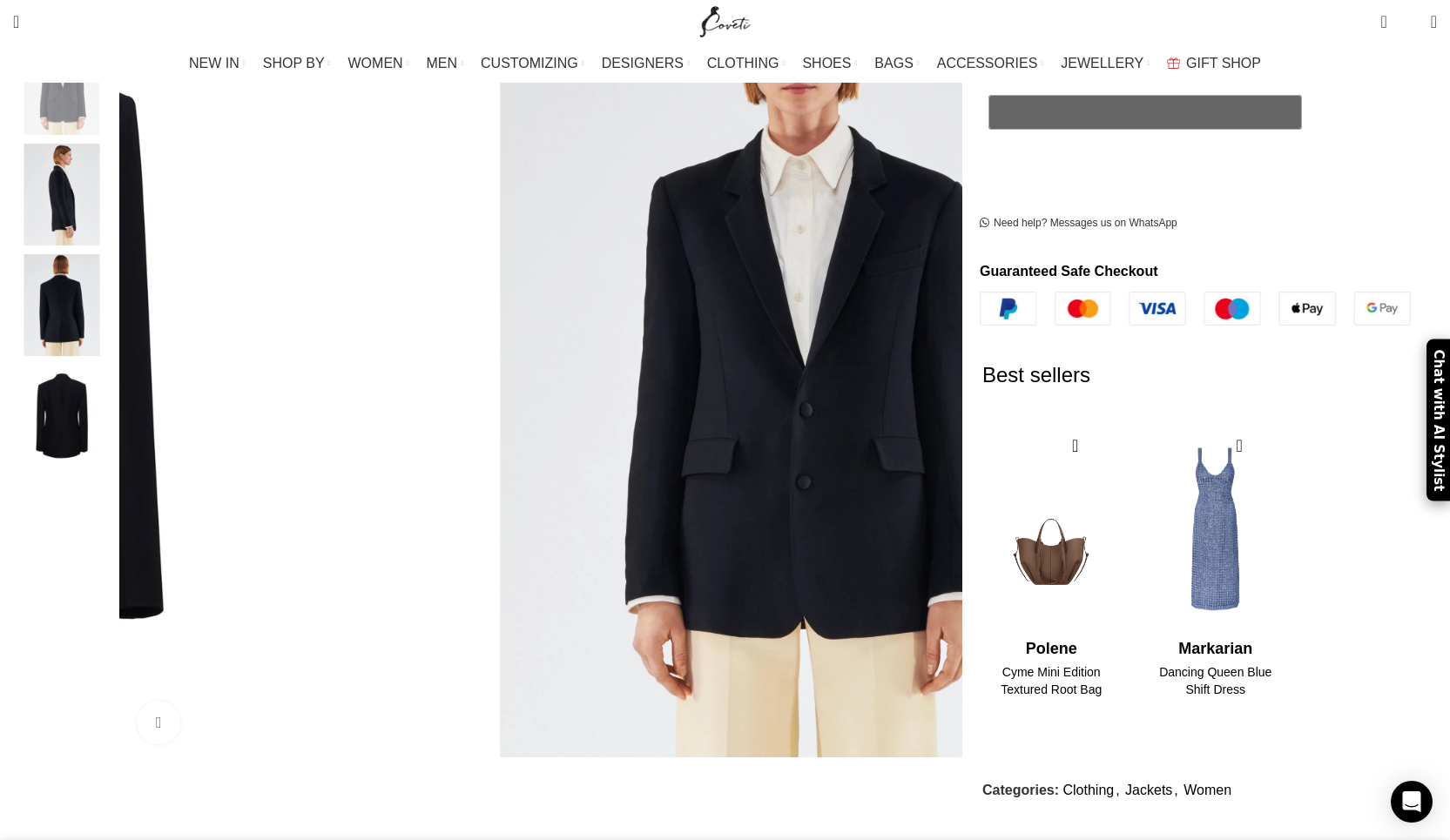
scroll to position [0, 0]
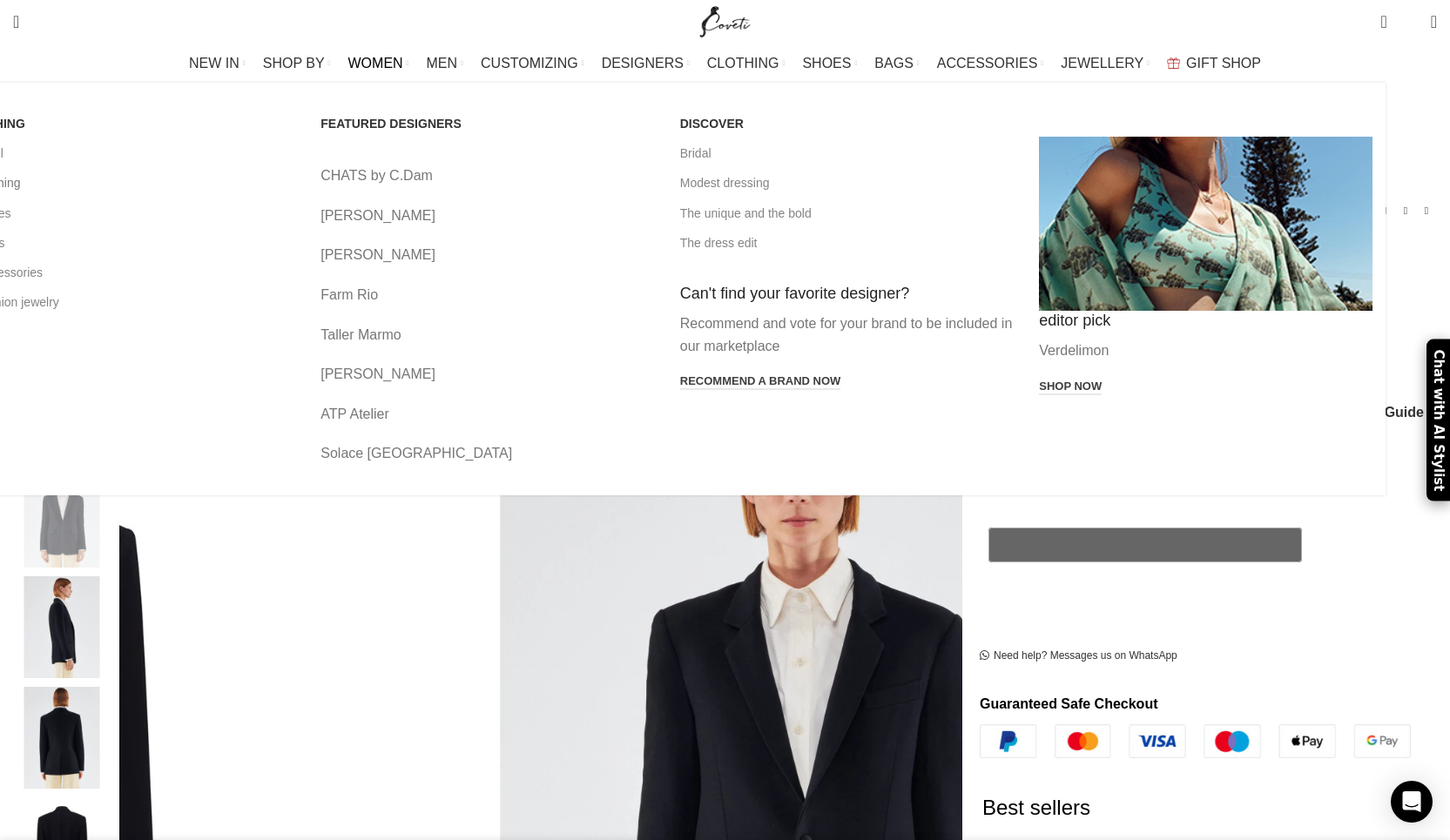
click at [238, 187] on link "All clothing" at bounding box center [128, 182] width 334 height 30
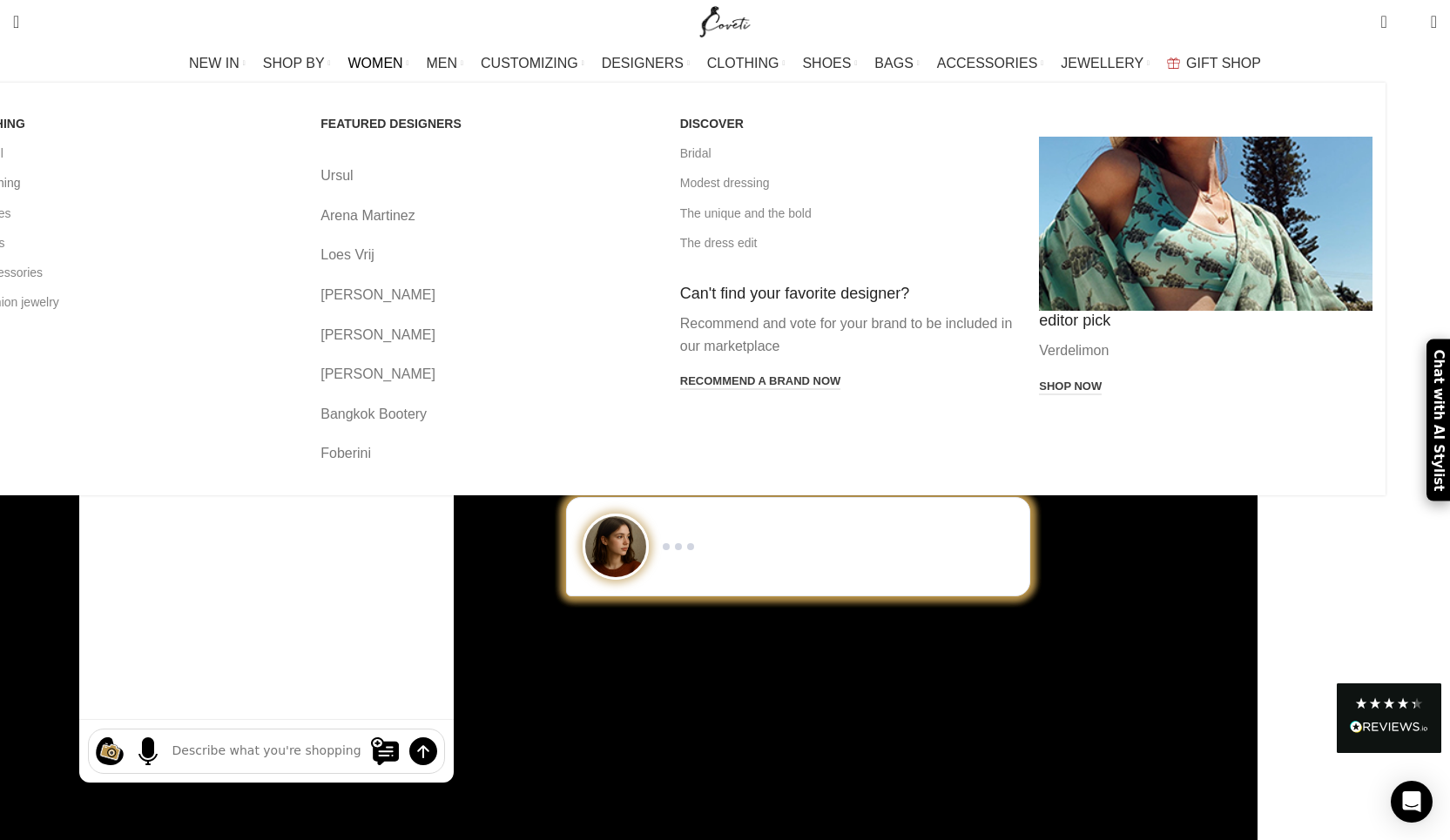
click at [253, 177] on link "All clothing" at bounding box center [128, 182] width 334 height 30
click at [238, 151] on link "View all" at bounding box center [128, 153] width 334 height 30
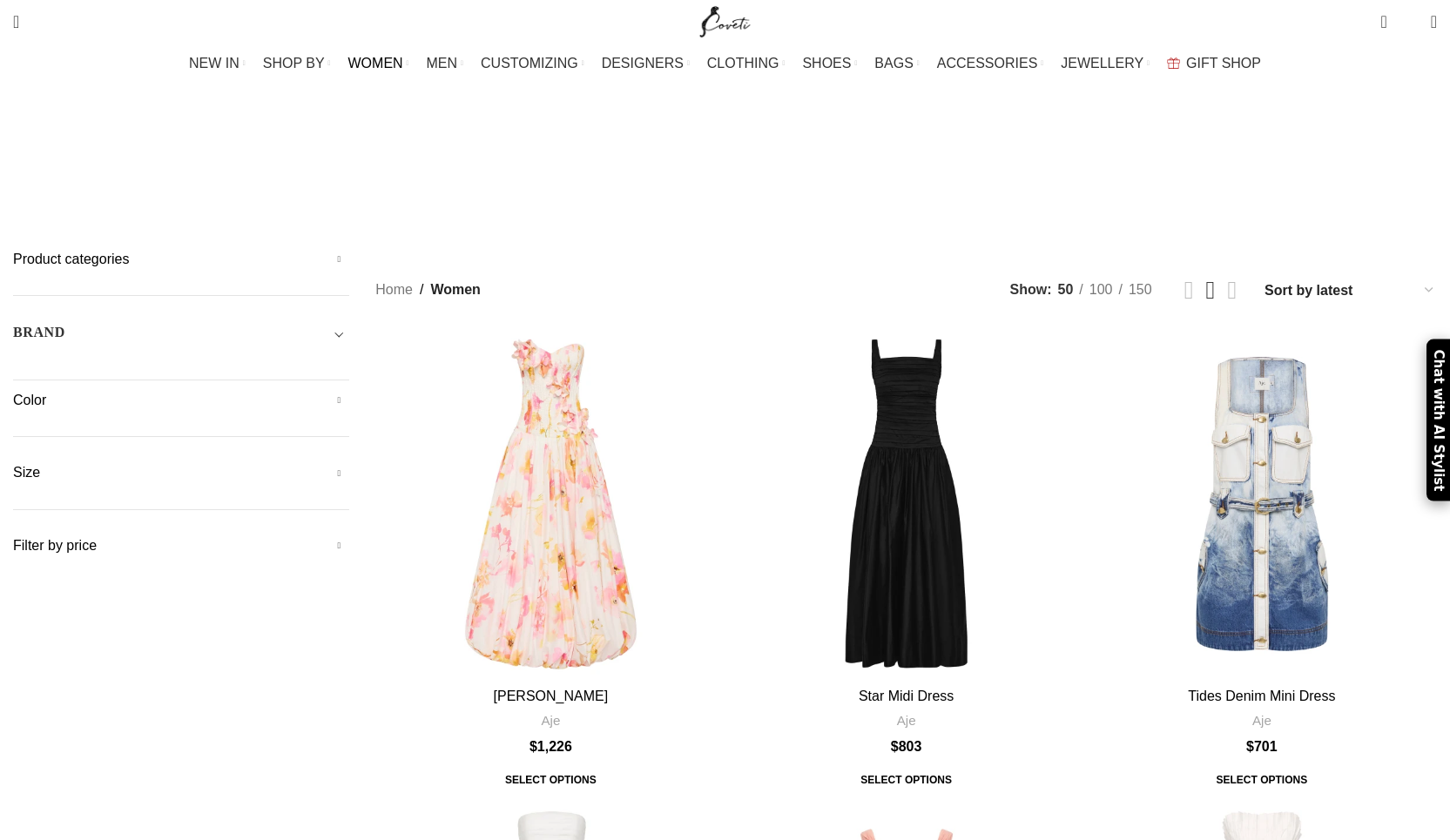
click at [275, 250] on h5 "Product categories" at bounding box center [181, 260] width 336 height 19
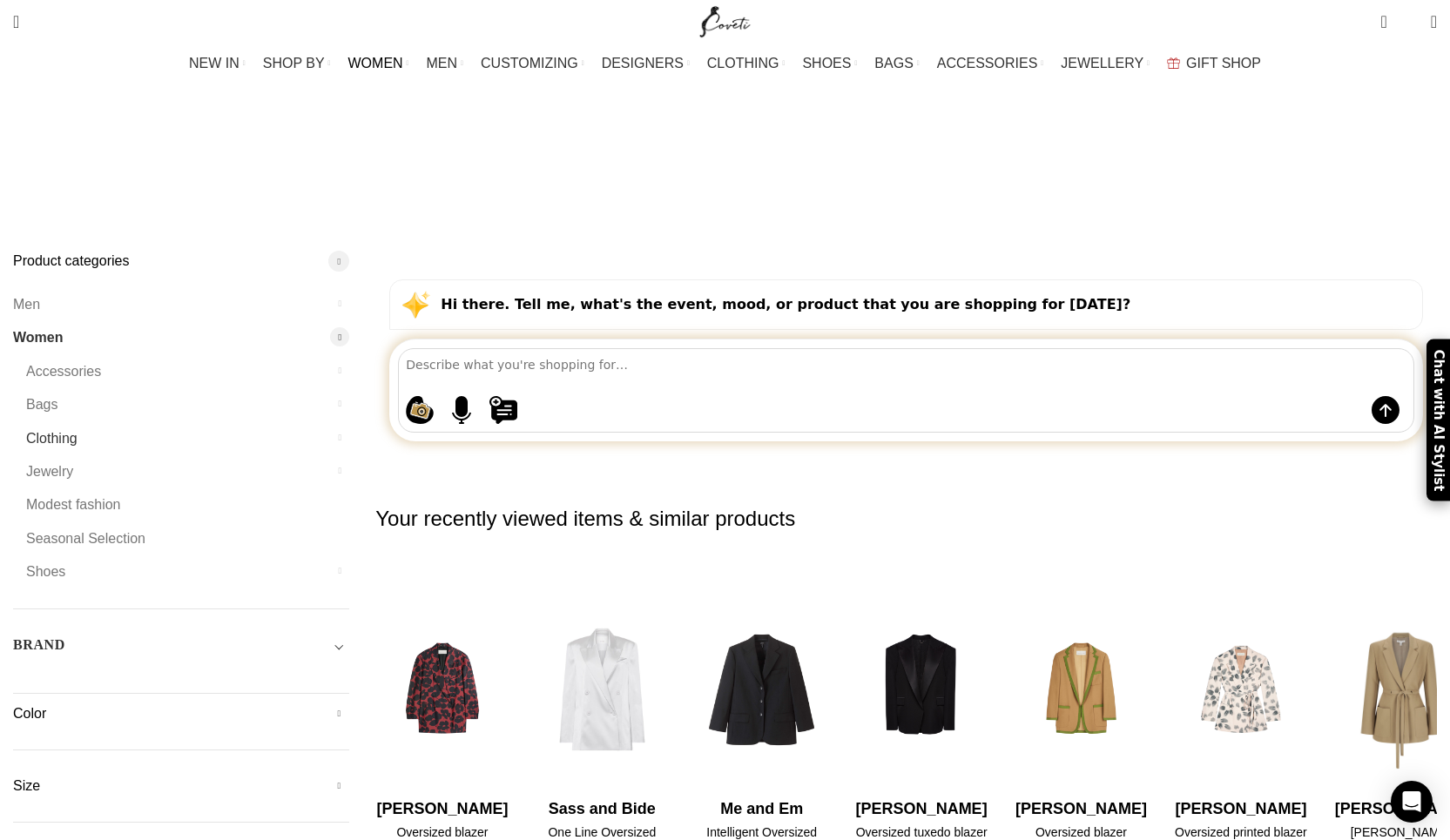
click at [256, 422] on link "Clothing" at bounding box center [176, 439] width 301 height 34
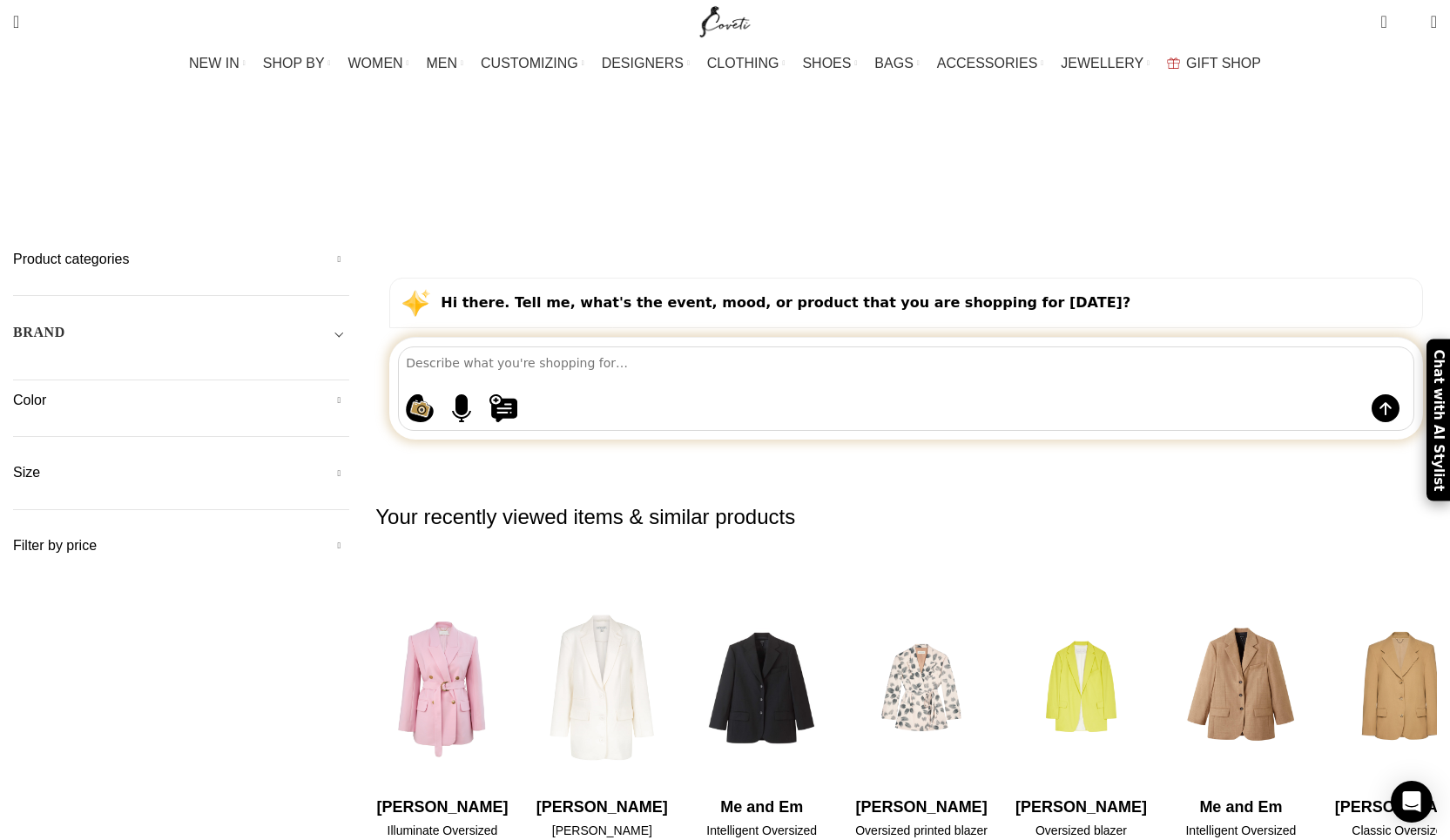
click at [288, 250] on h5 "Product categories" at bounding box center [181, 260] width 336 height 19
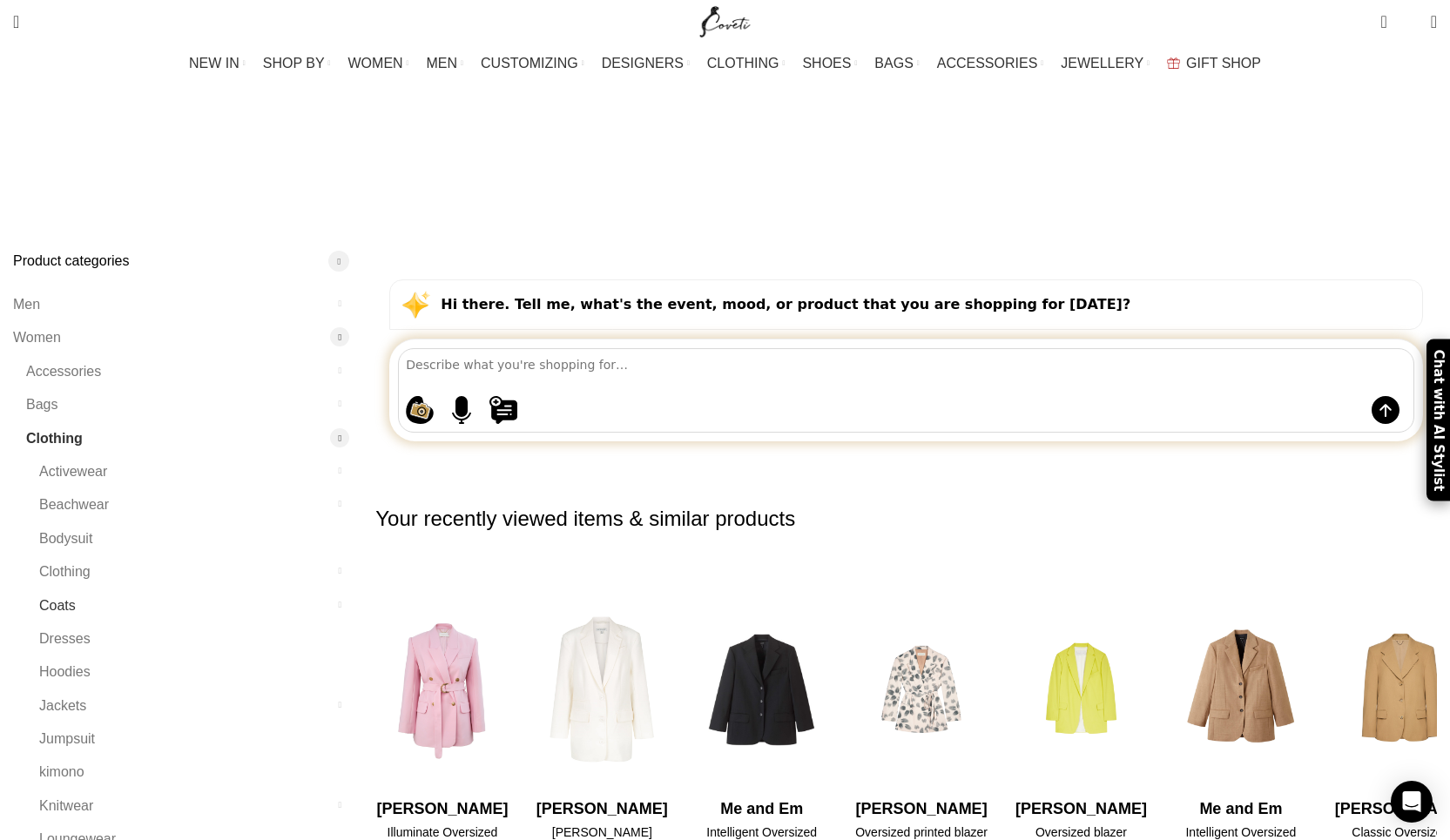
click at [252, 589] on link "Coats" at bounding box center [183, 605] width 288 height 34
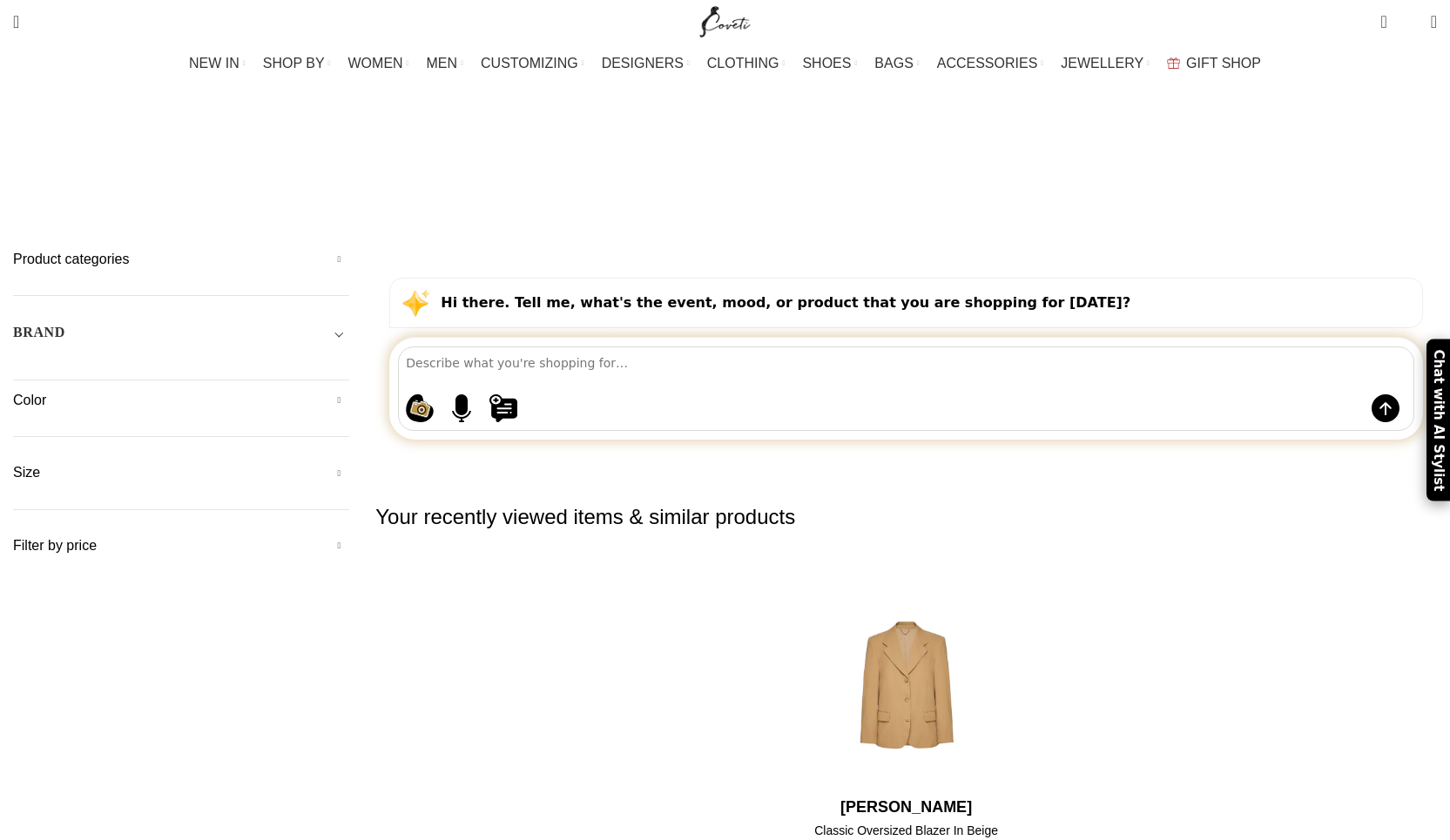
click at [1169, 467] on h2 "Your recently viewed items & similar products" at bounding box center [907, 517] width 1062 height 100
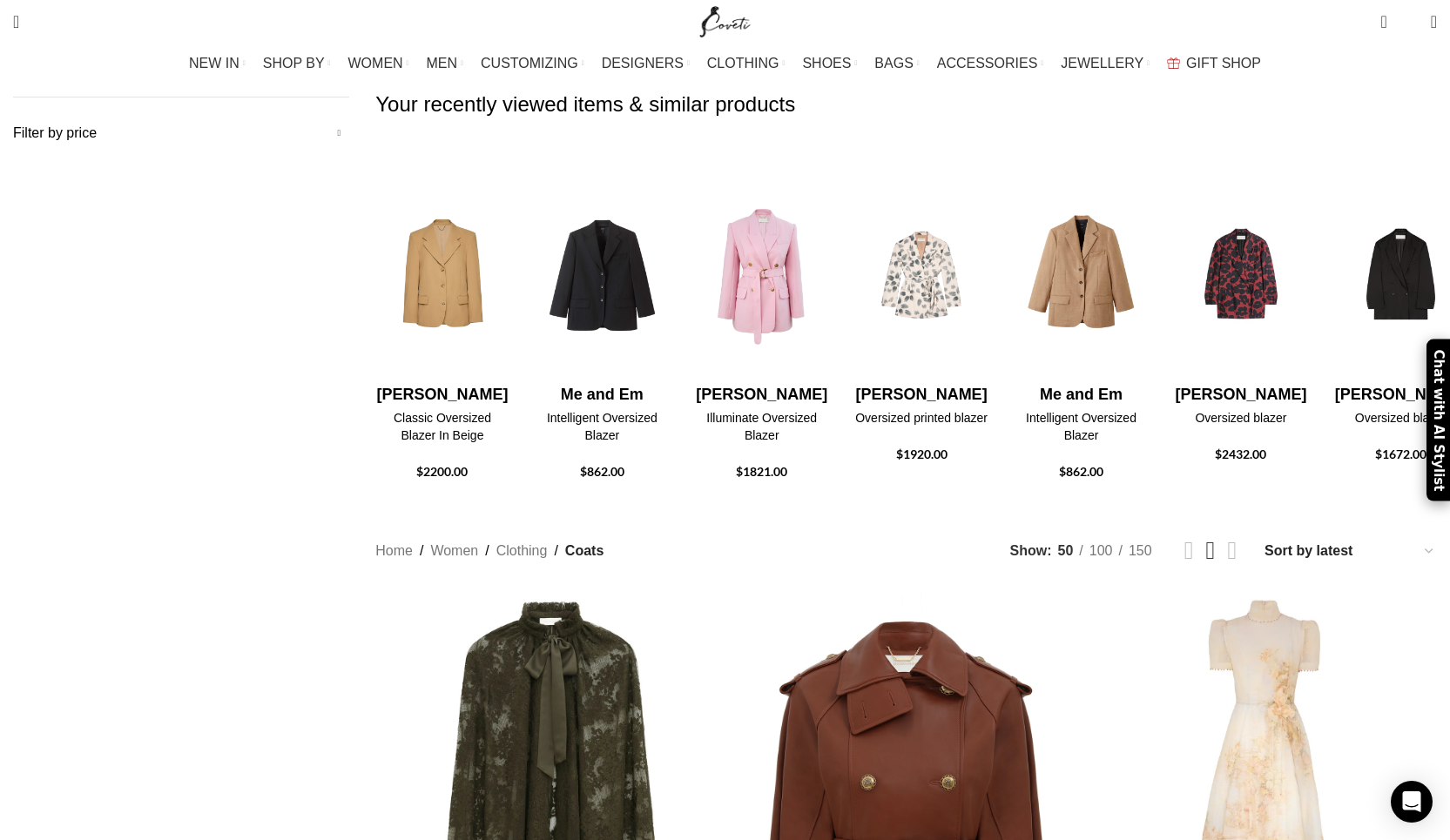
scroll to position [442, 0]
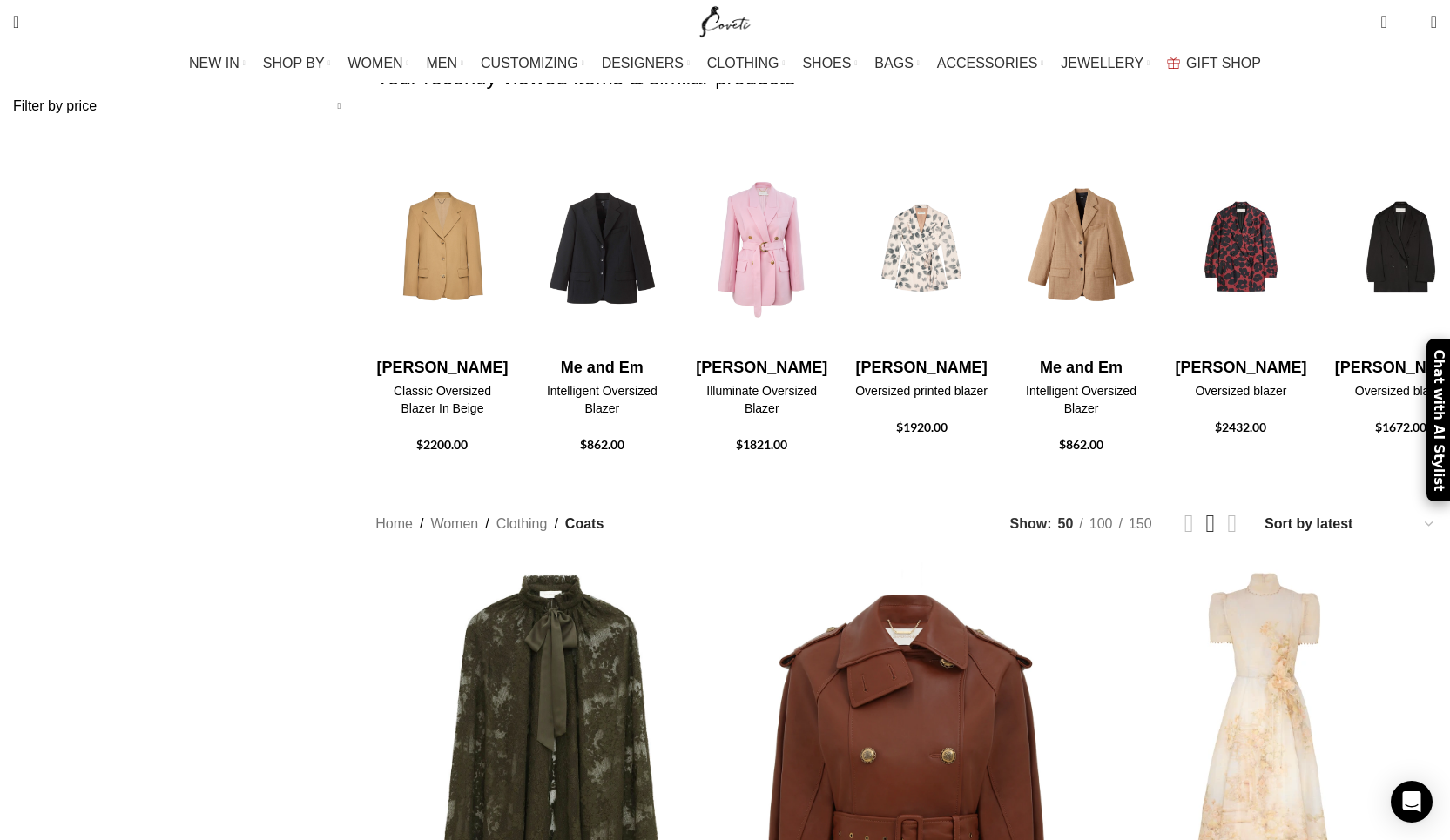
click at [1263, 511] on select "Sort by popularity Sort by average rating Sort by latest Sort by price: low to …" at bounding box center [1350, 524] width 174 height 25
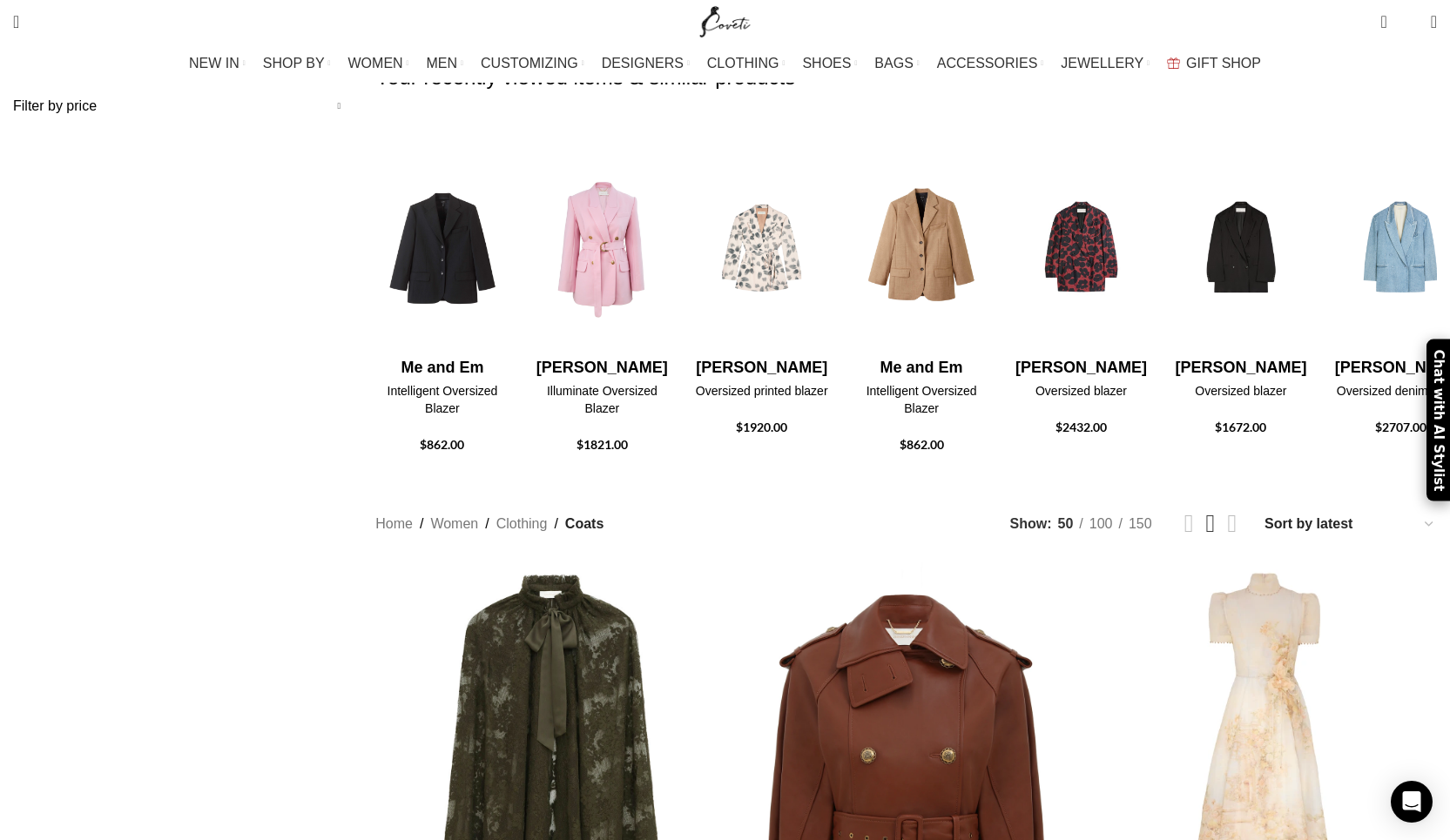
select select "price-desc"
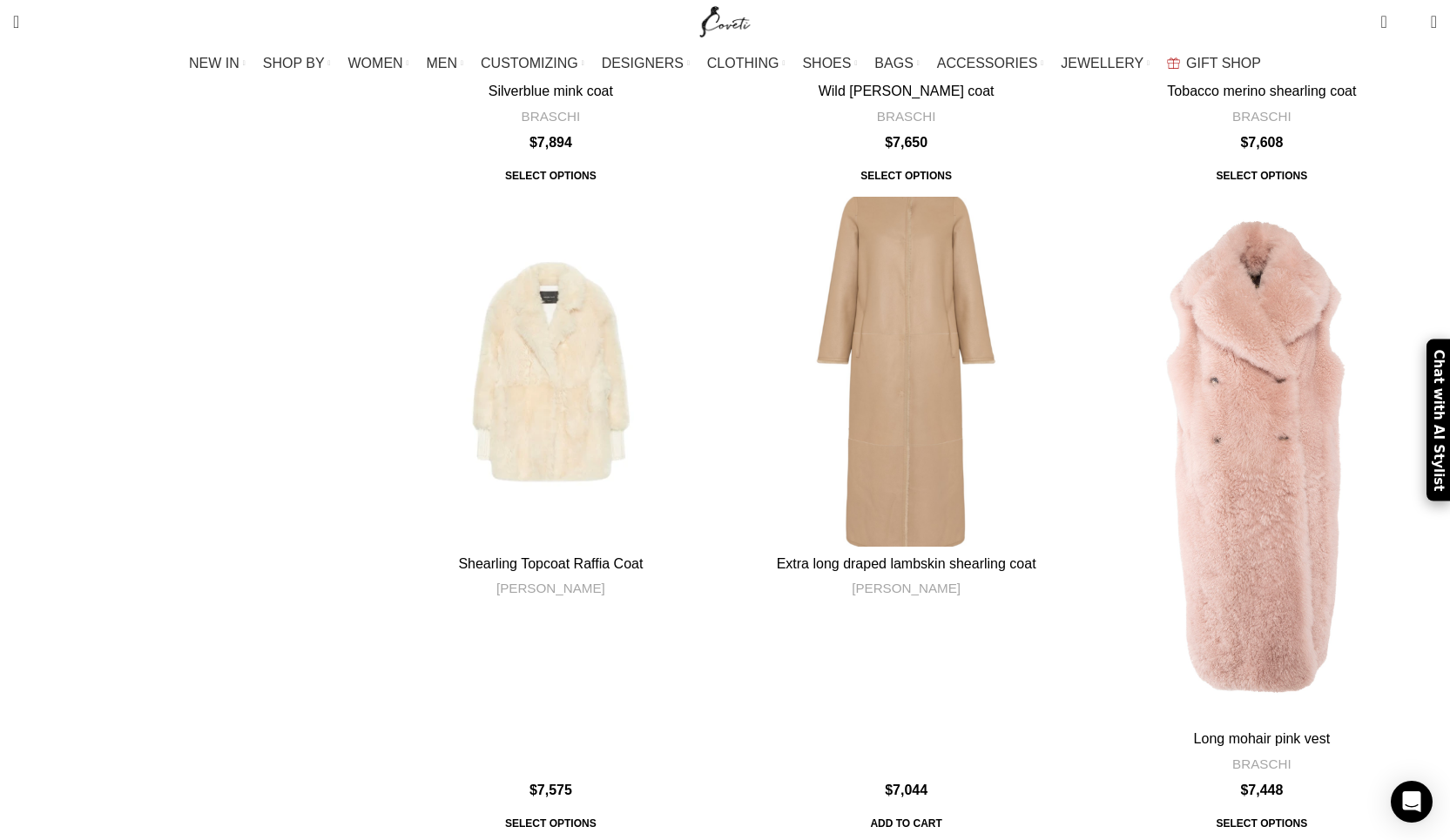
scroll to position [6790, 0]
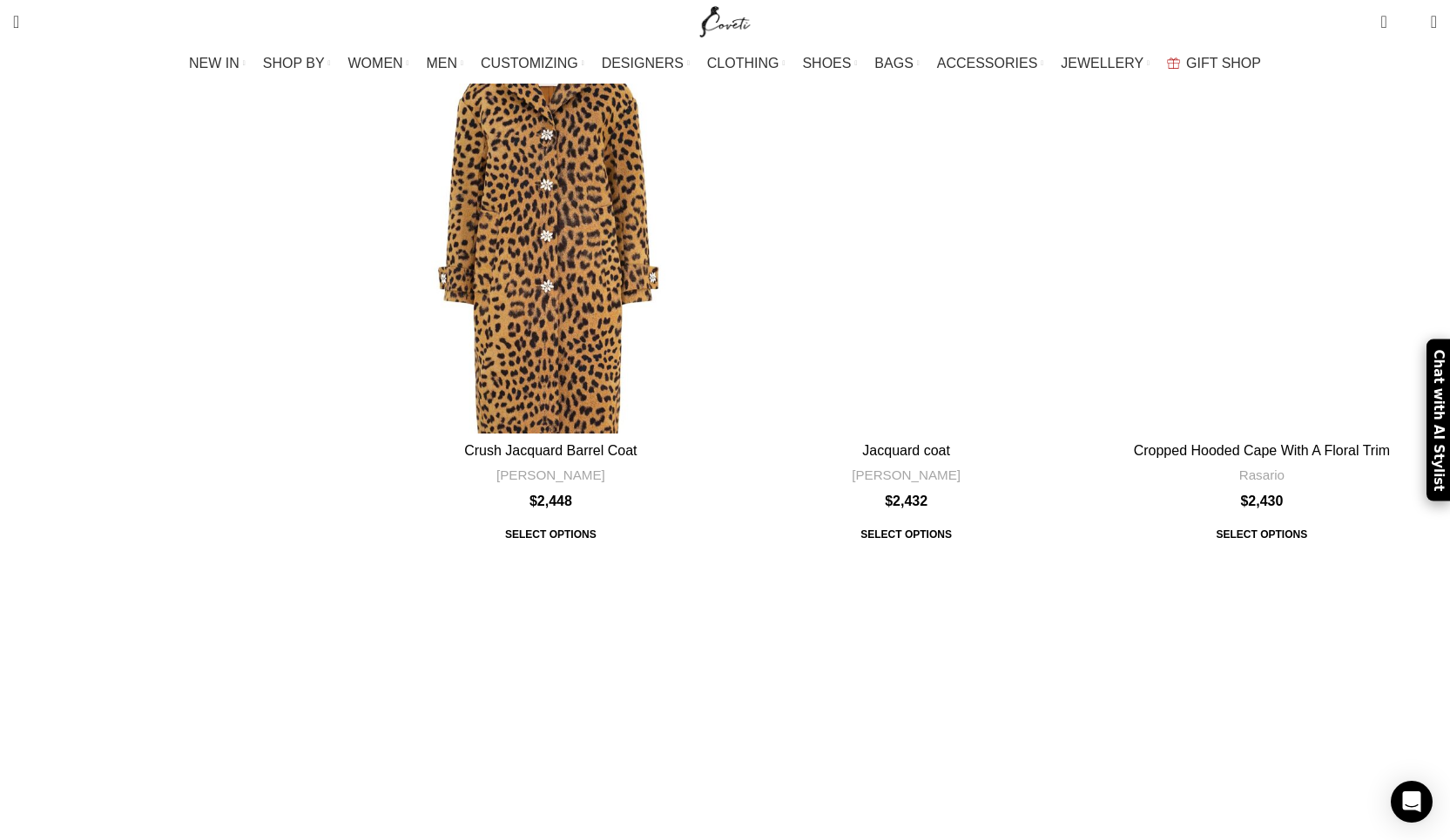
scroll to position [5884, 0]
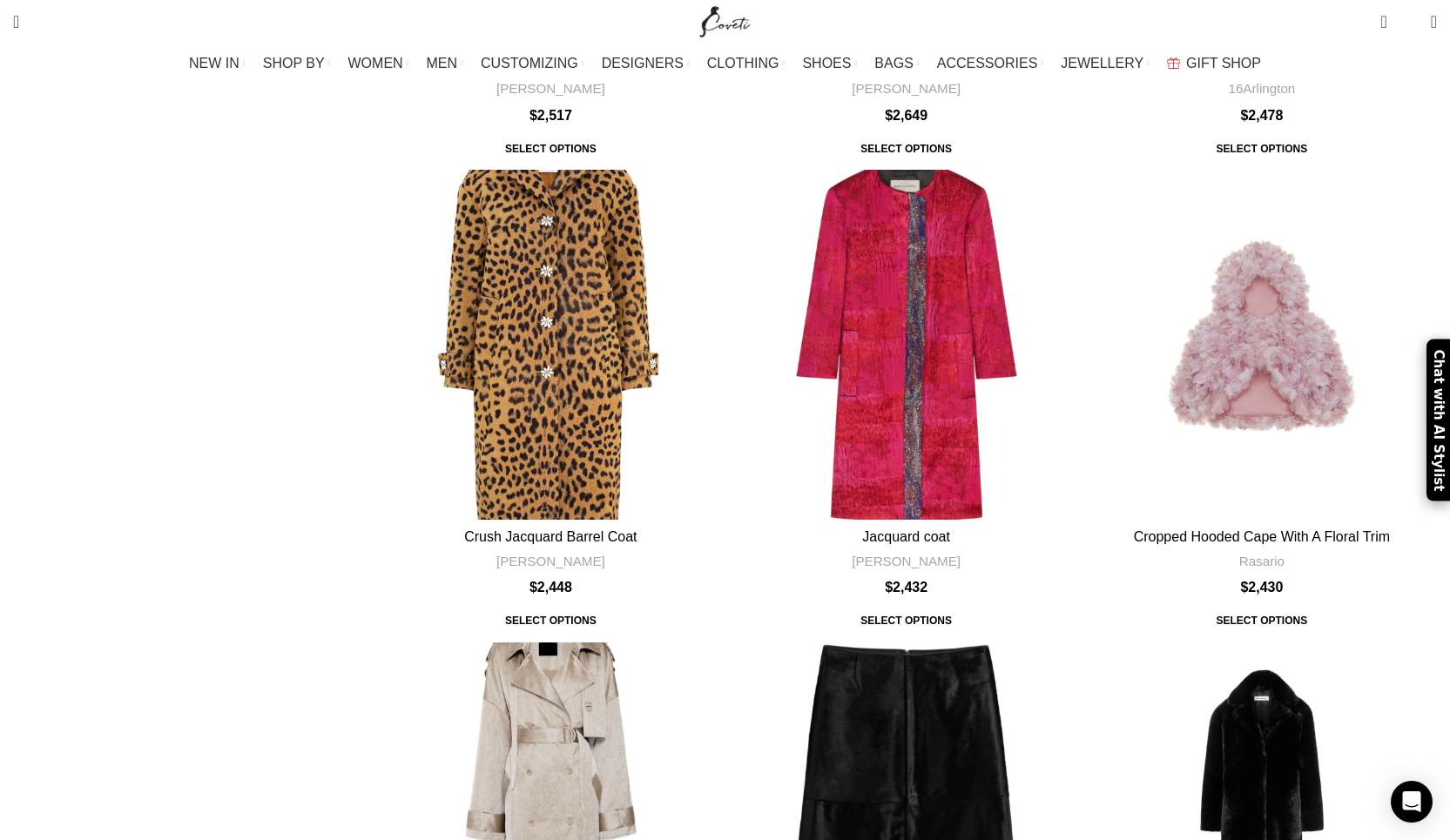
click at [718, 9] on img "Site logo" at bounding box center [725, 21] width 58 height 43
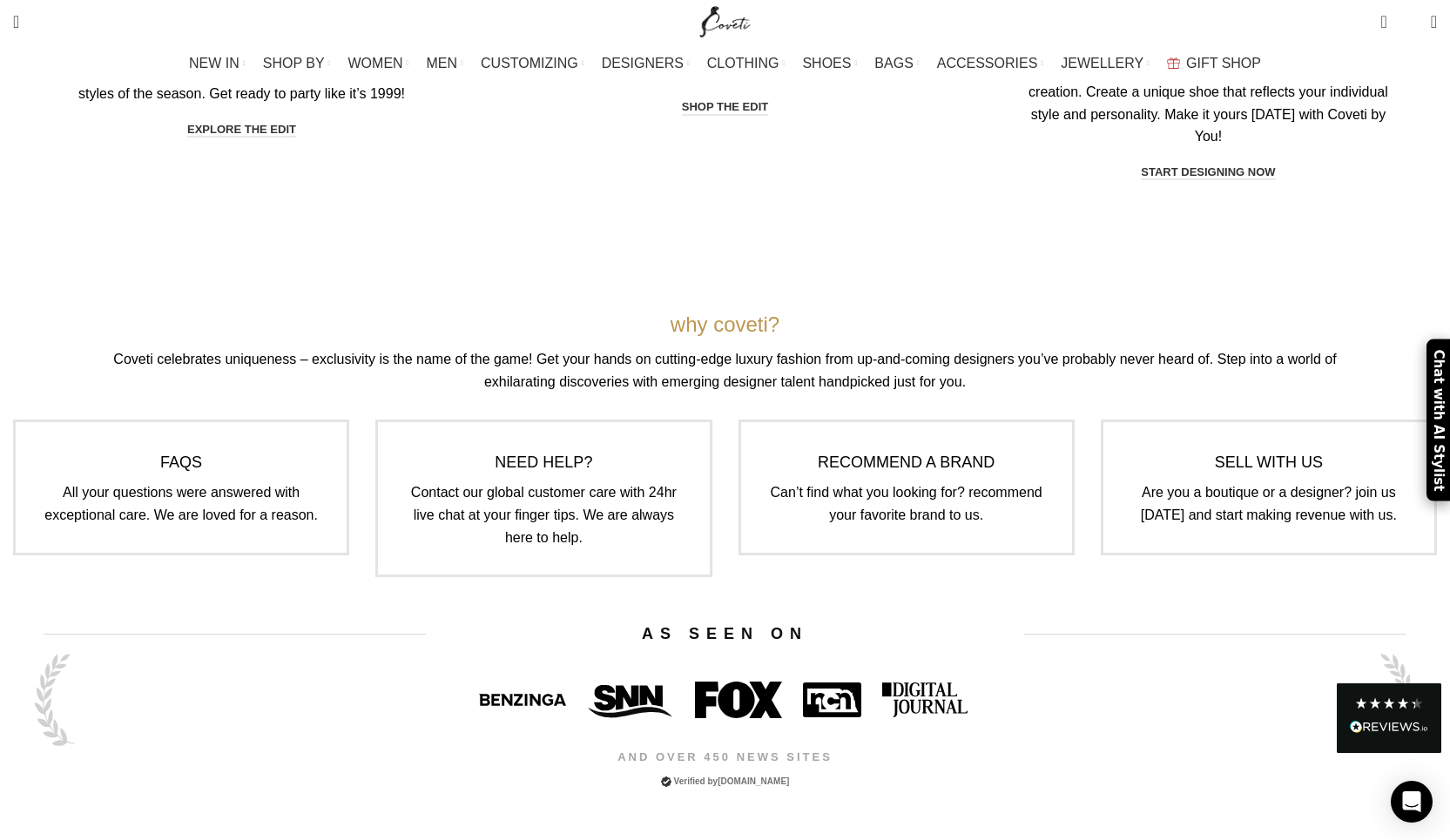
scroll to position [6003, 0]
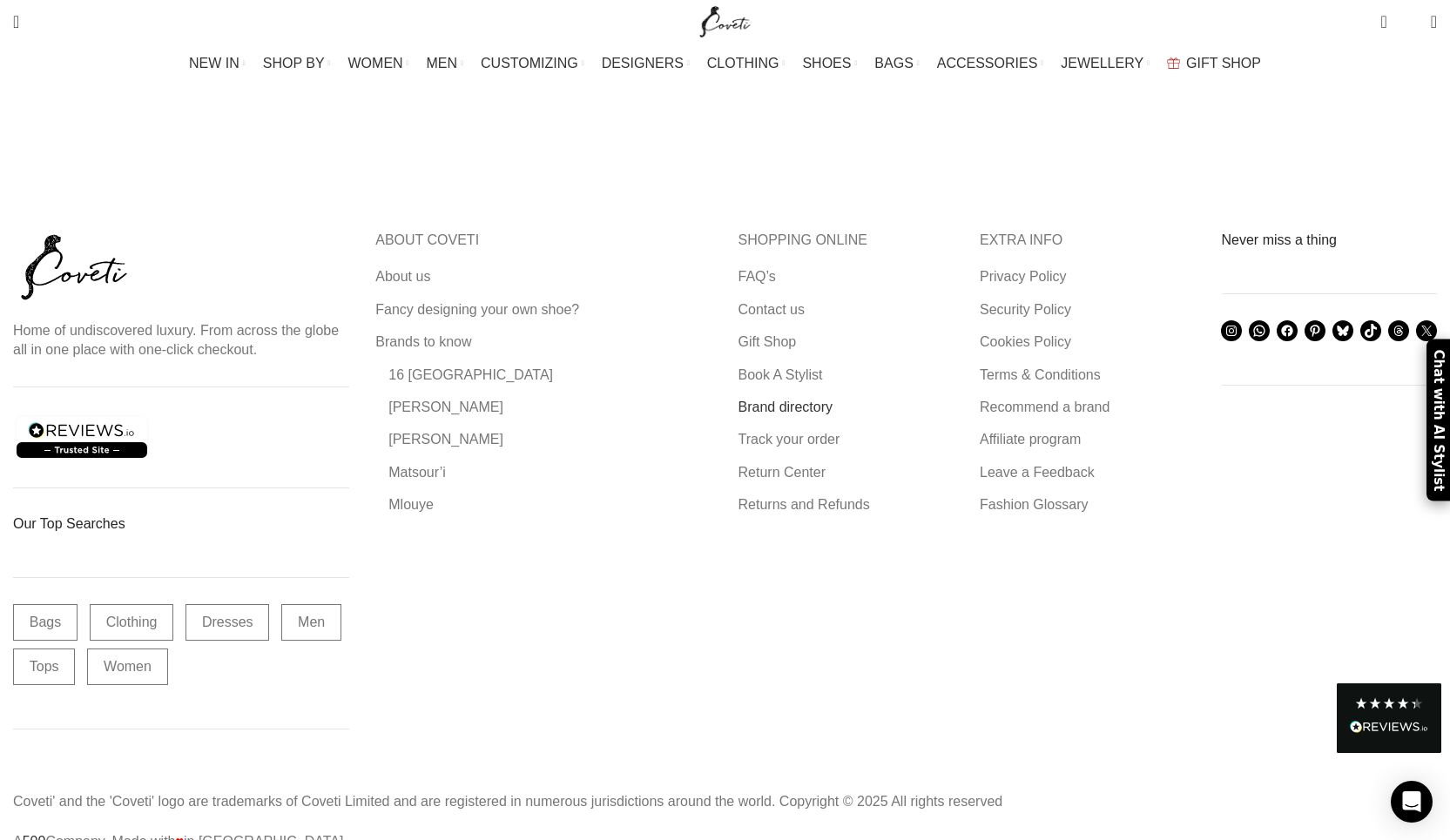
click at [817, 397] on link "Brand directory" at bounding box center [787, 407] width 97 height 19
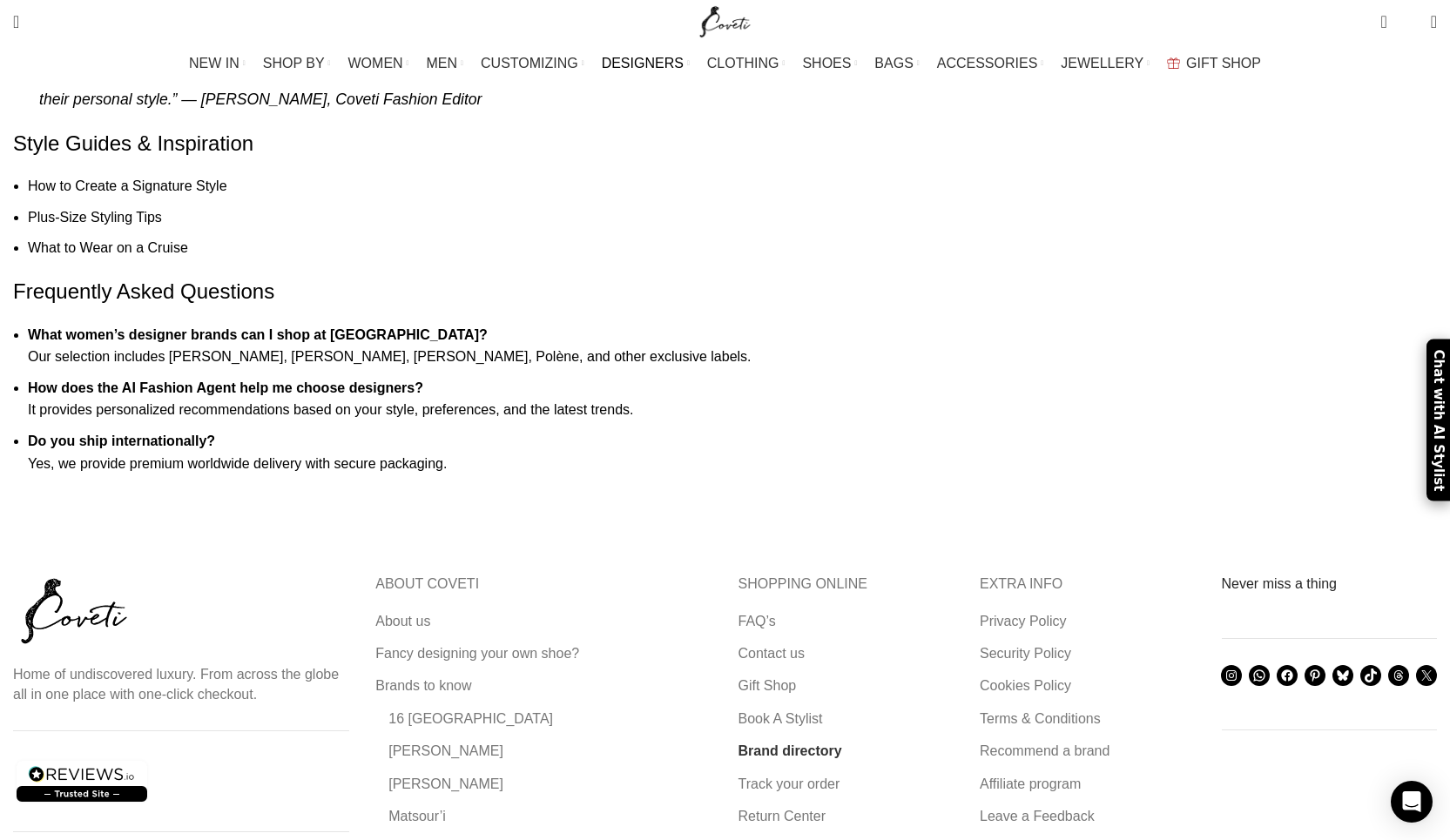
scroll to position [2233, 0]
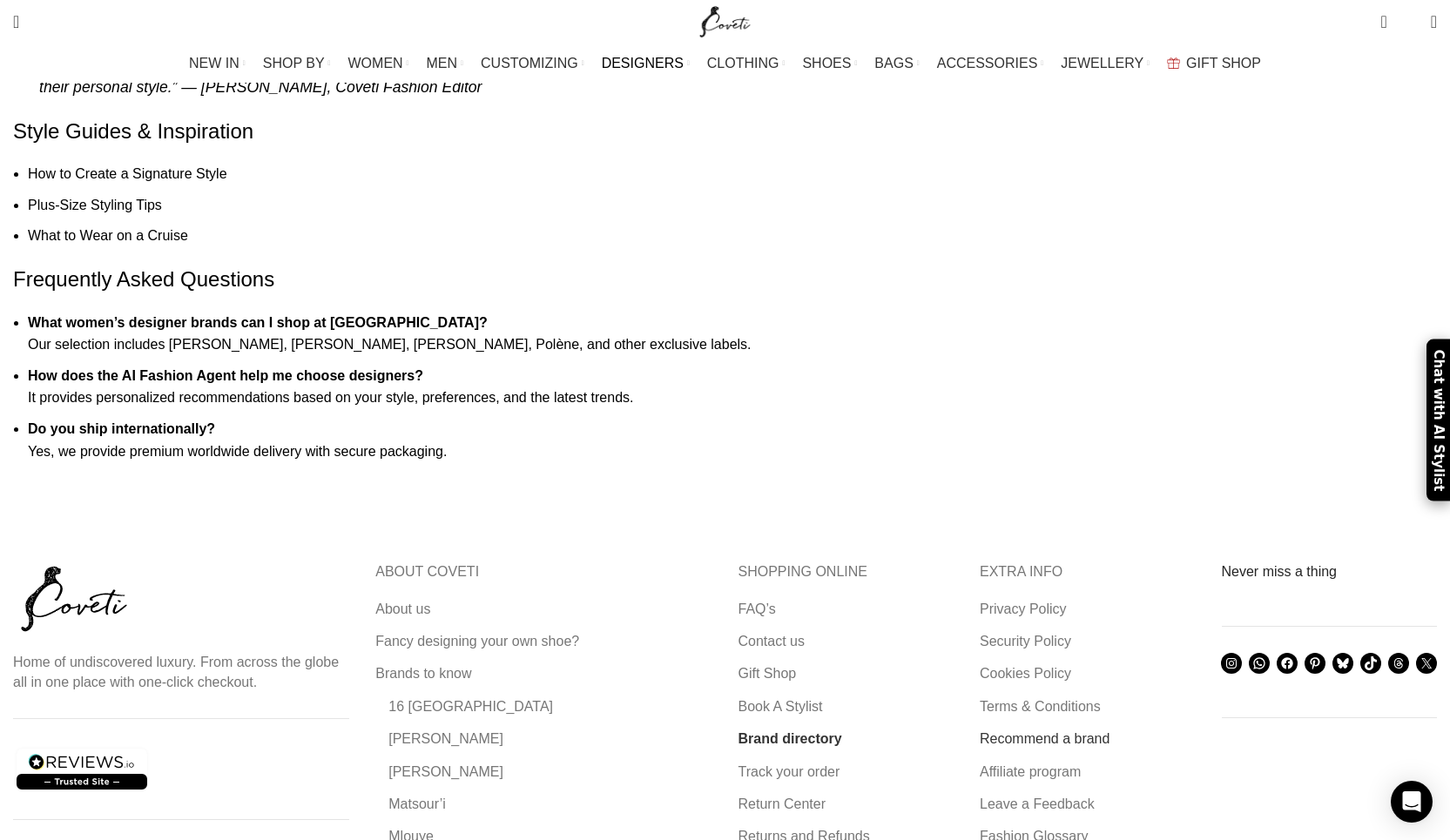
click at [994, 730] on link "Recommend a brand" at bounding box center [1046, 739] width 131 height 19
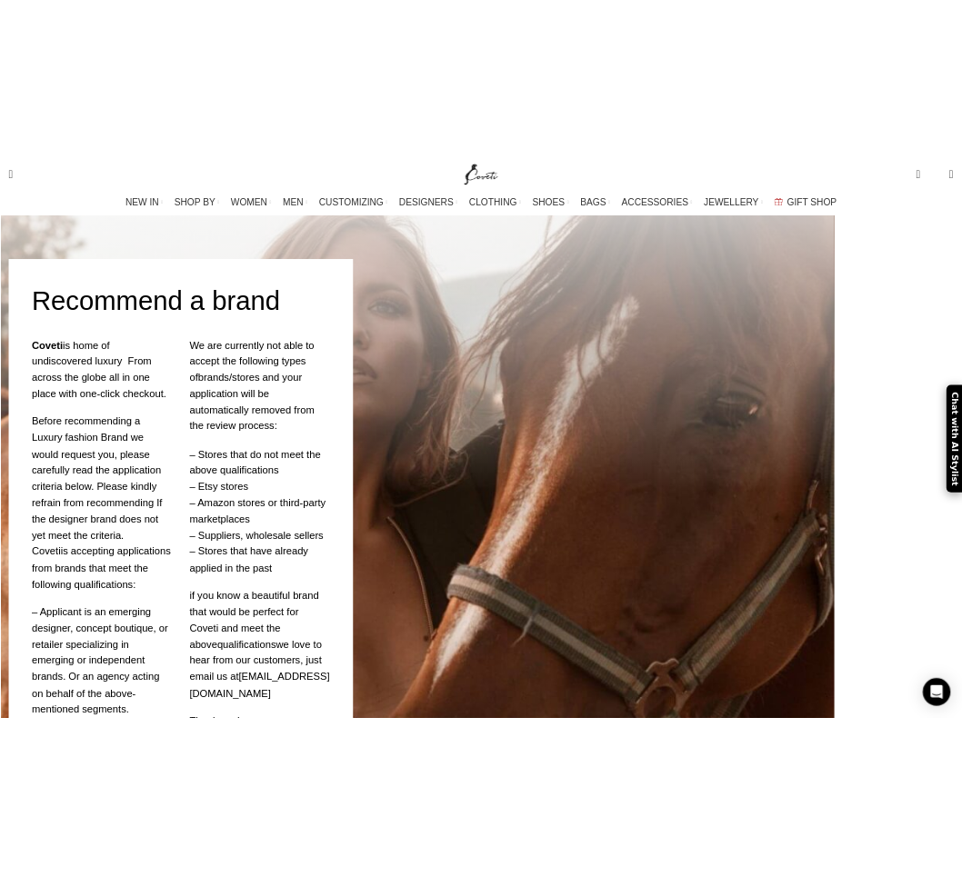
scroll to position [261, 0]
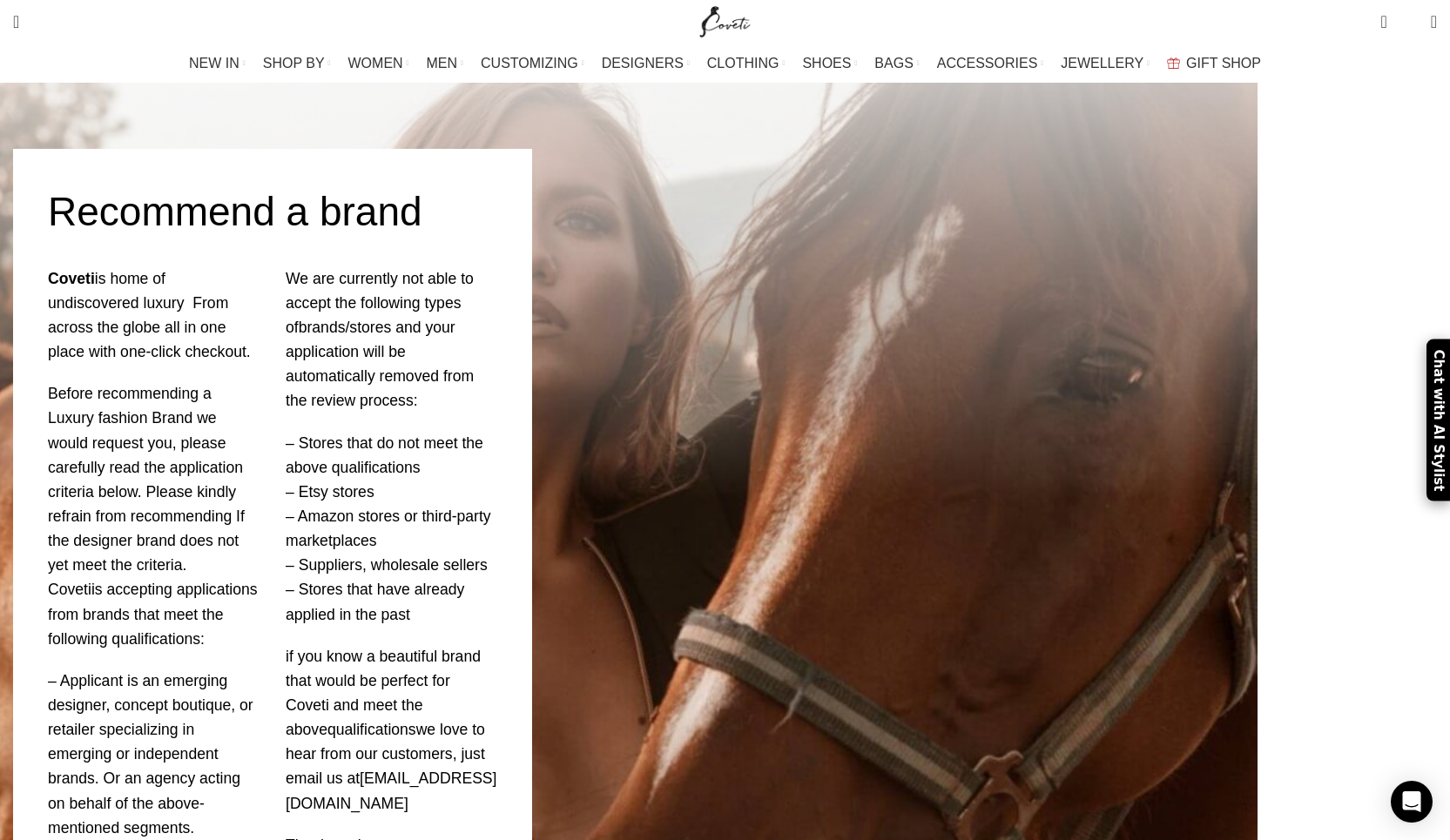
click at [497, 769] on link "designer@coveti.com" at bounding box center [391, 790] width 212 height 42
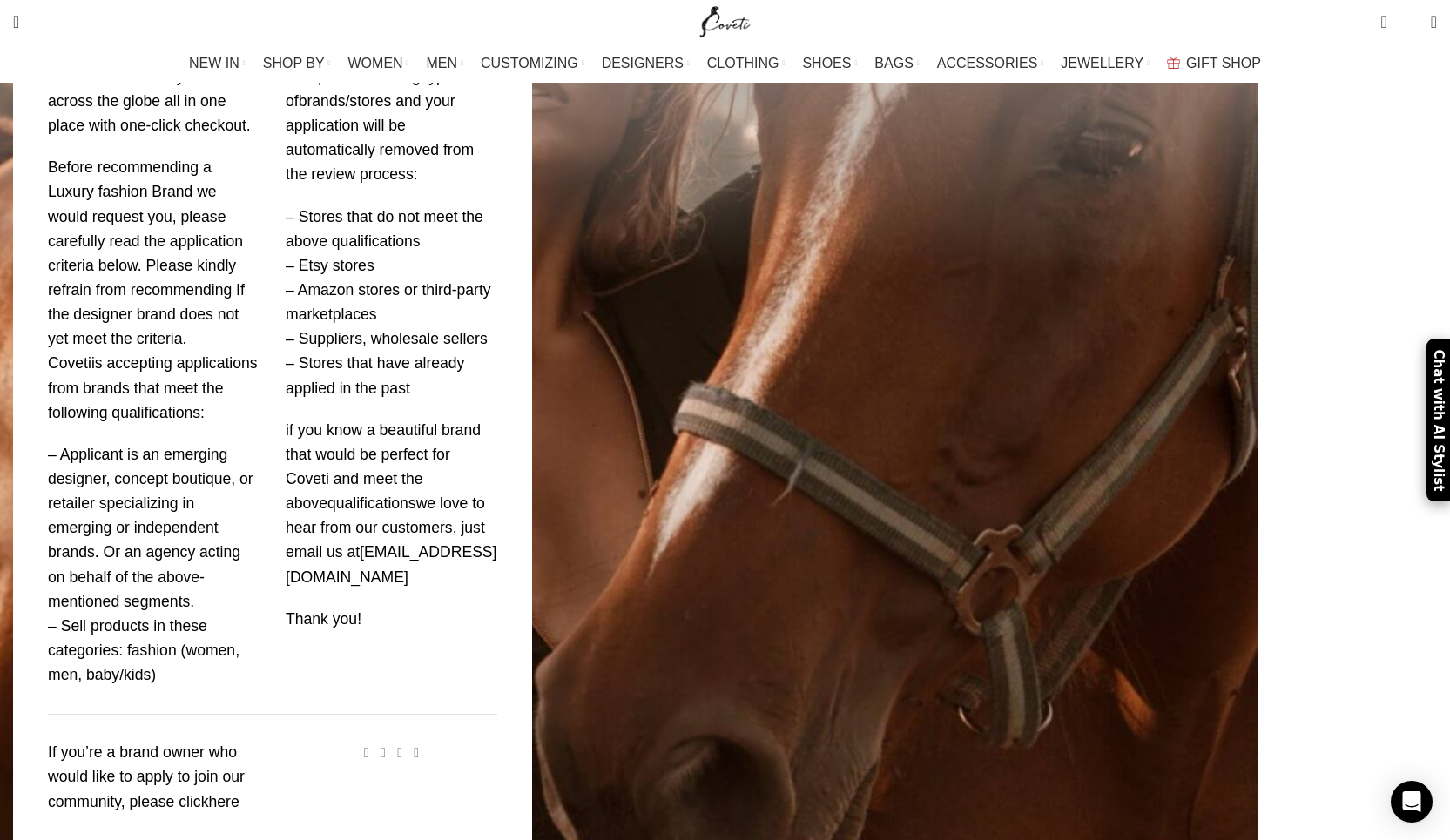
scroll to position [300, 0]
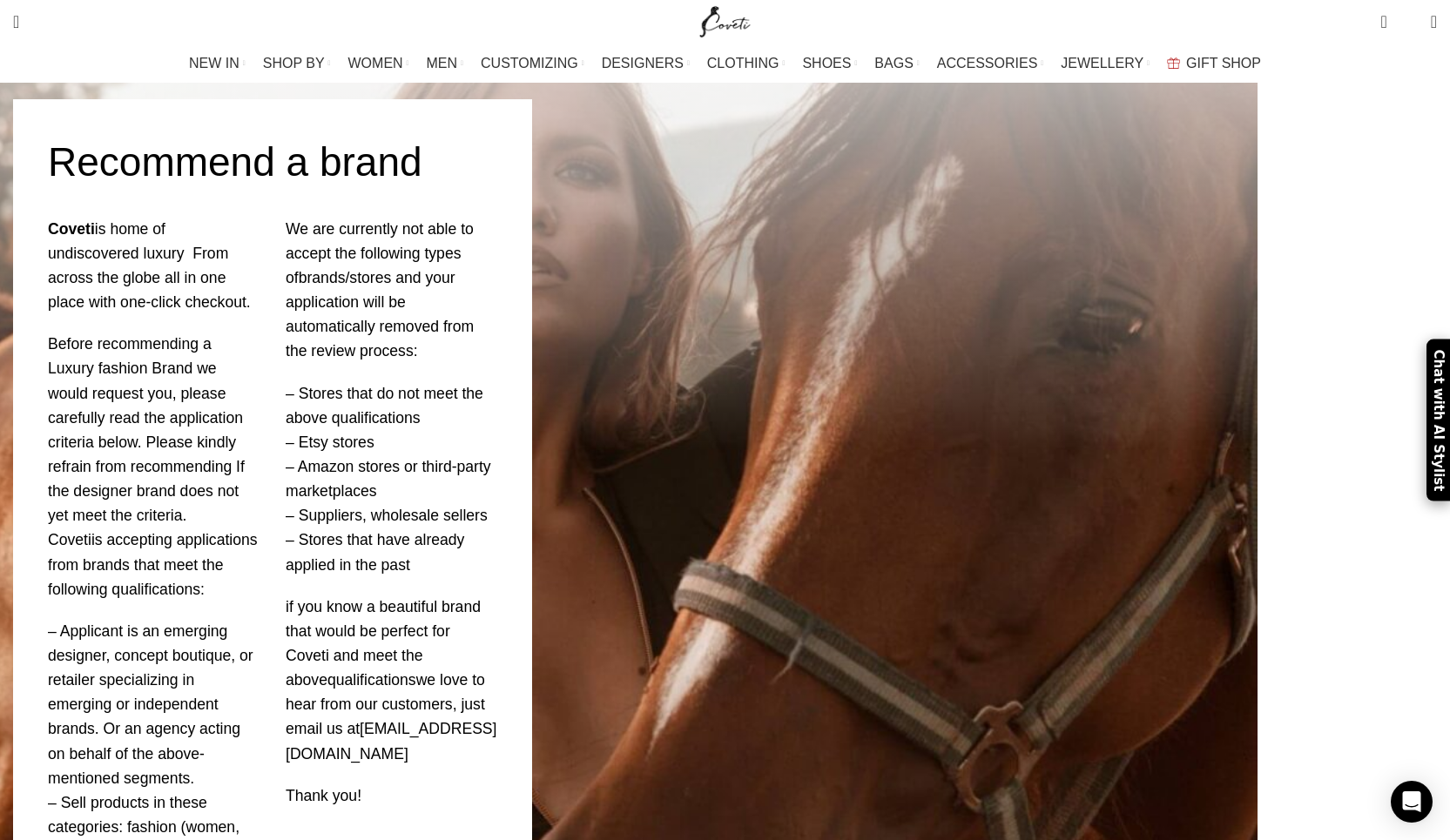
click at [497, 720] on link "designer@coveti.com" at bounding box center [391, 741] width 212 height 42
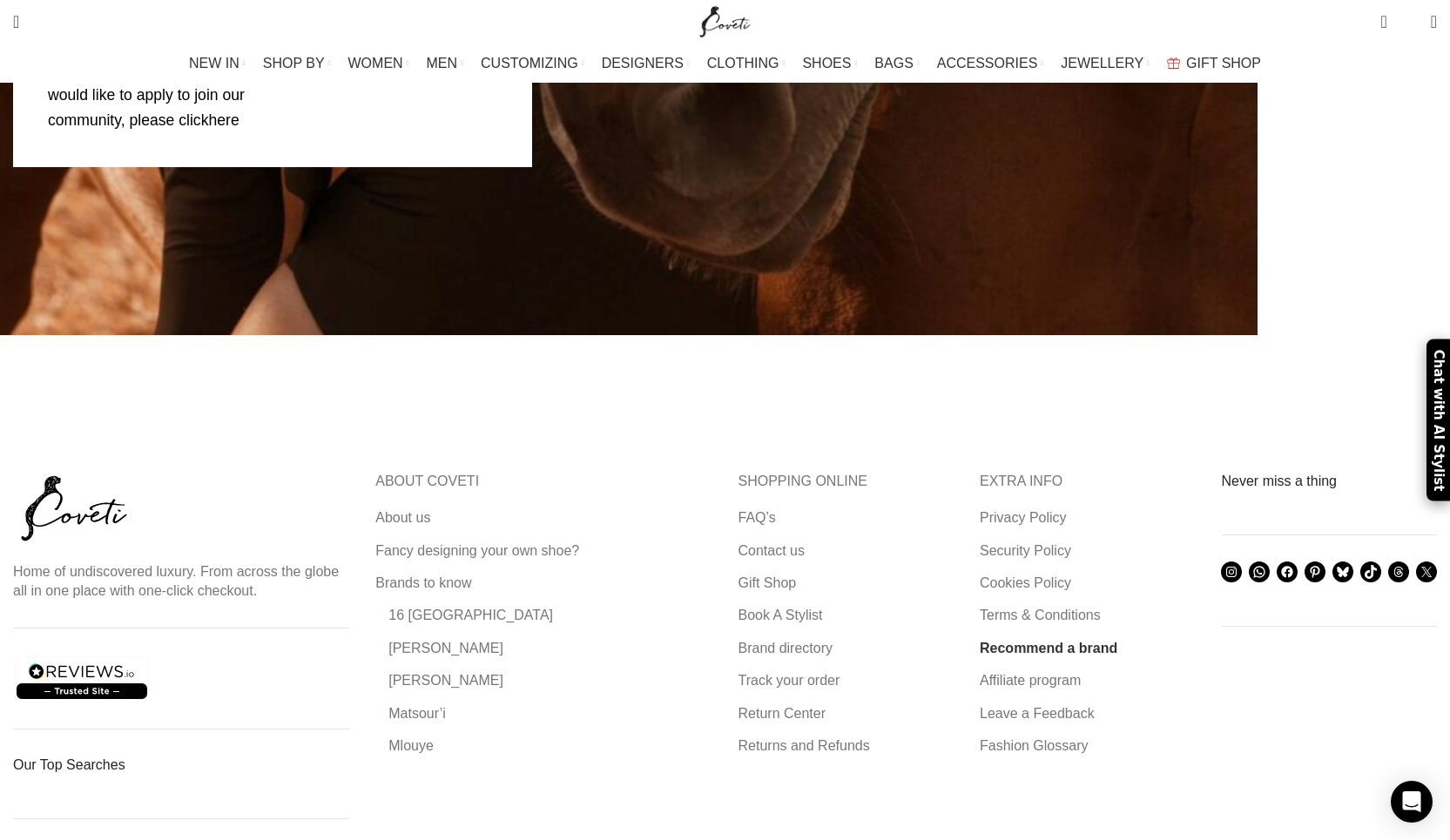
scroll to position [1157, 0]
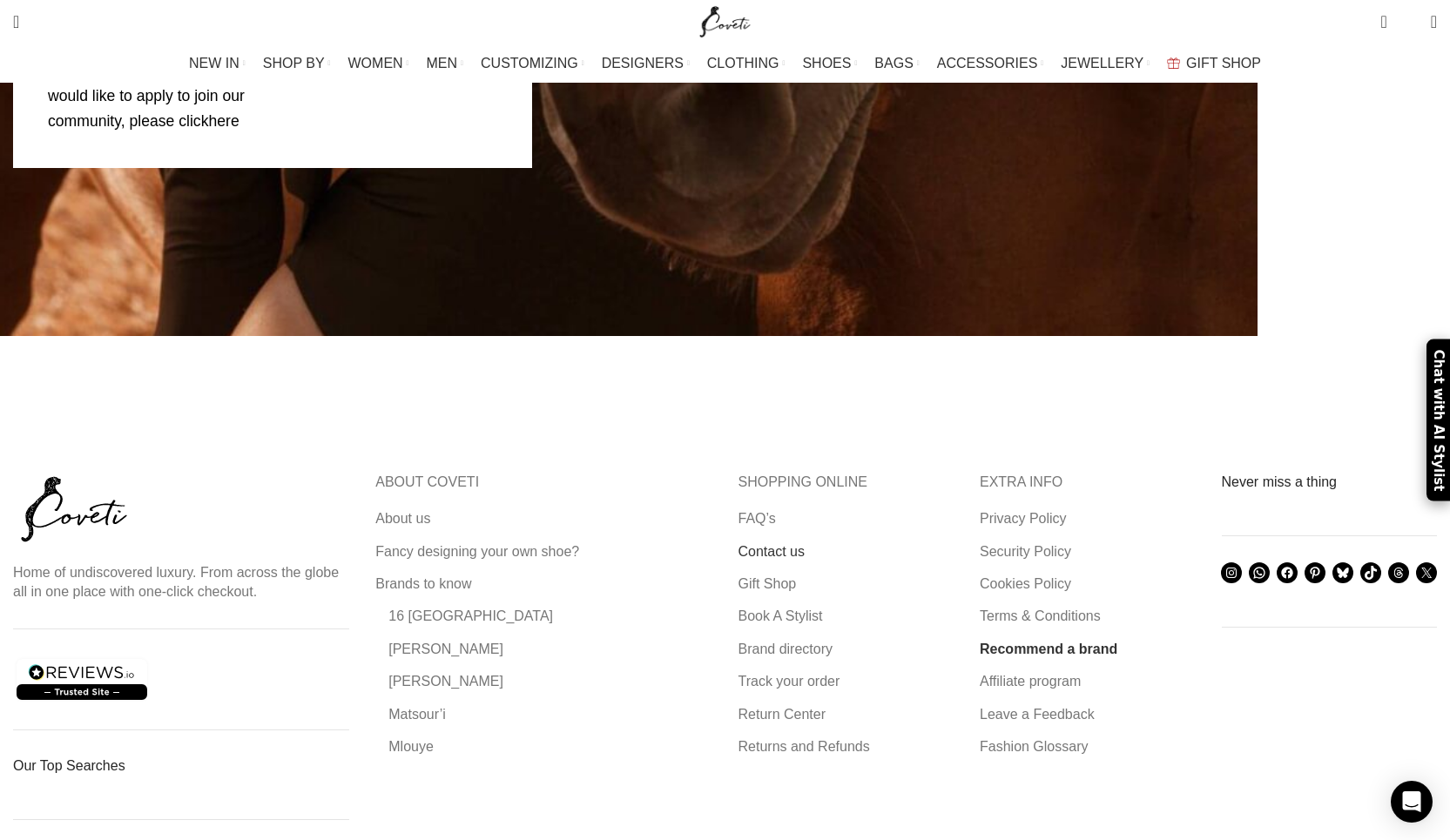
click at [774, 542] on link "Contact us" at bounding box center [772, 552] width 68 height 19
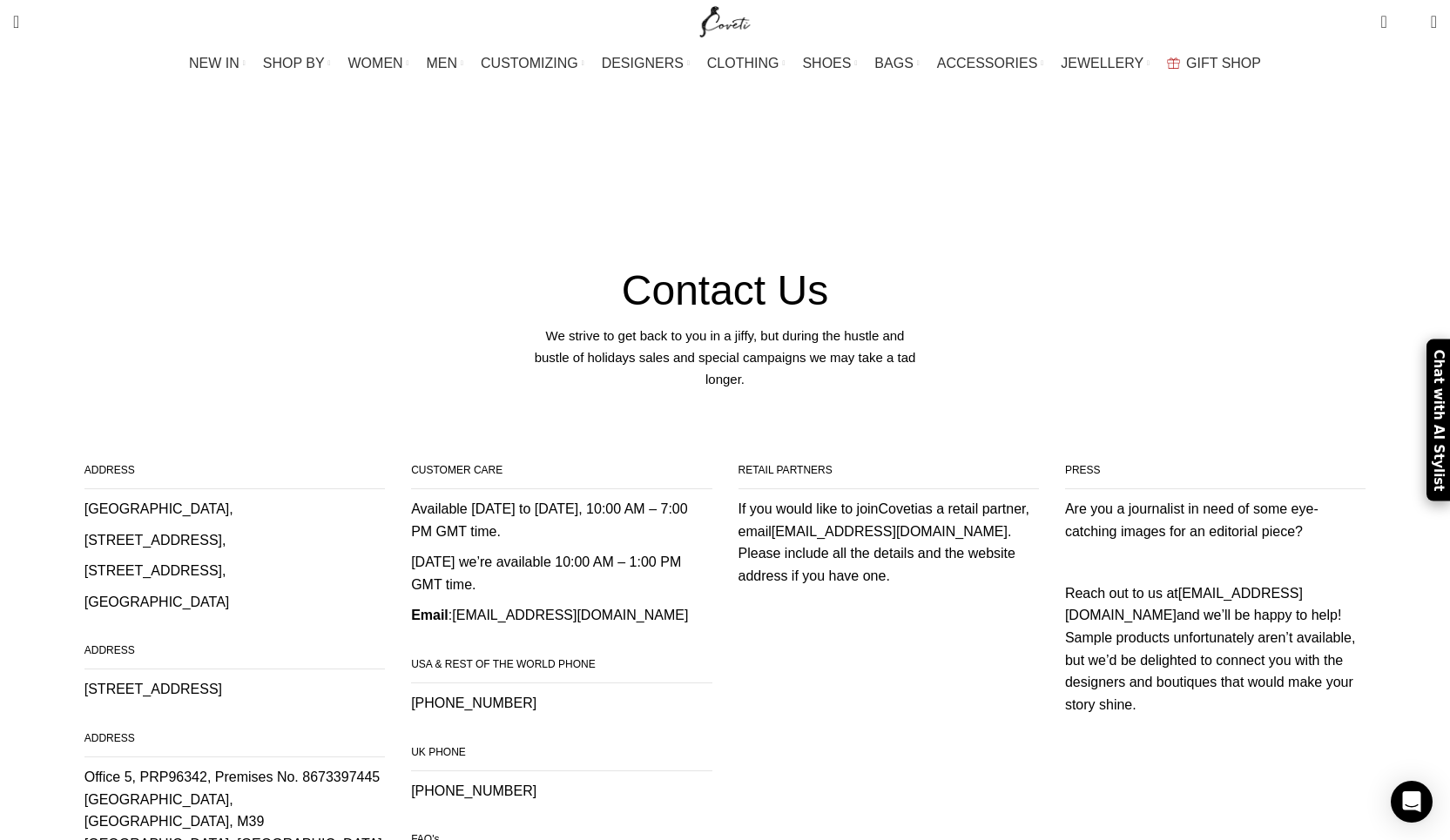
click at [817, 524] on link "[EMAIL_ADDRESS][DOMAIN_NAME]" at bounding box center [889, 531] width 236 height 14
click at [569, 607] on link "[EMAIL_ADDRESS][DOMAIN_NAME]" at bounding box center [570, 614] width 236 height 14
